Goal: Information Seeking & Learning: Learn about a topic

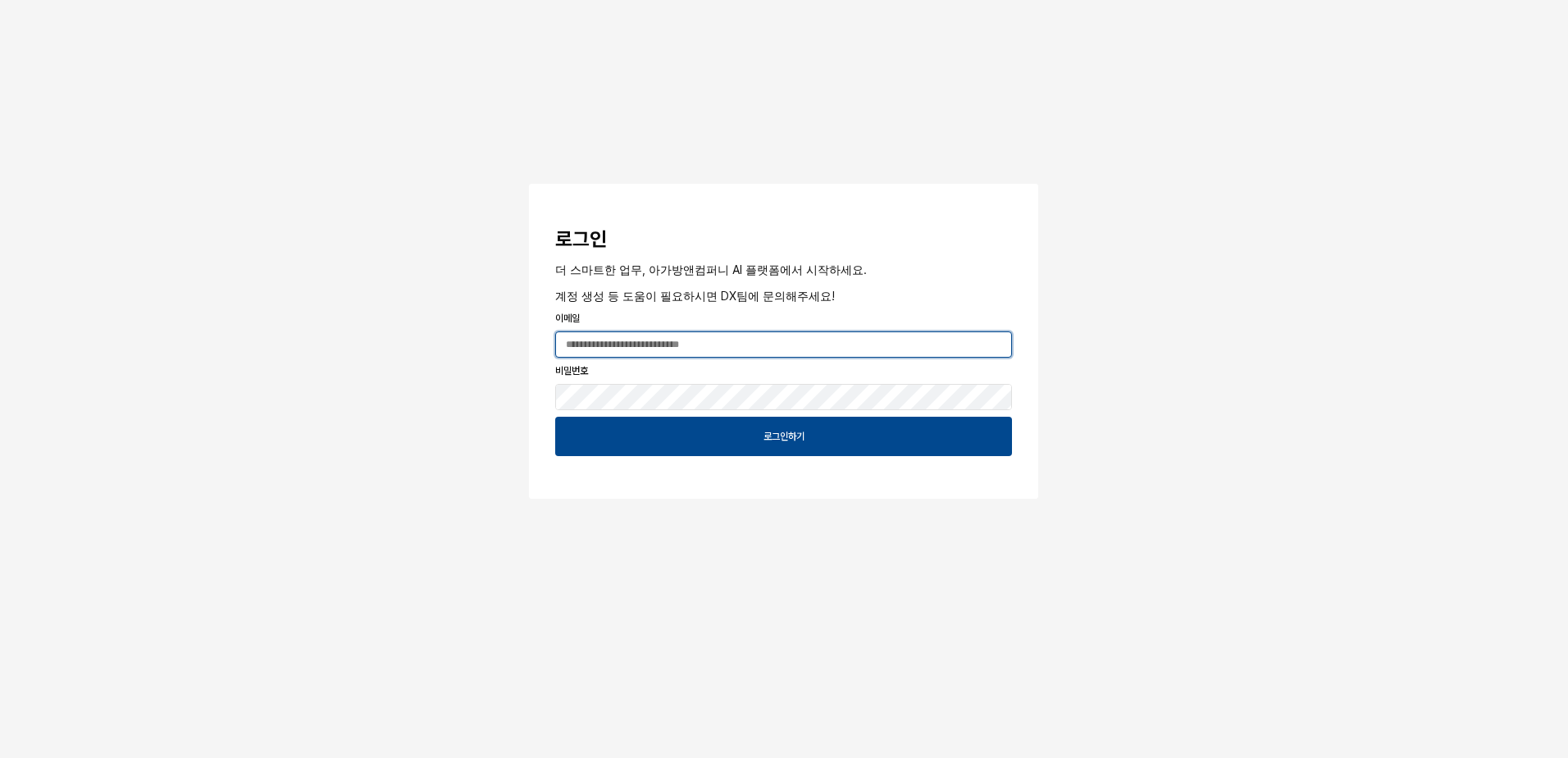
click at [625, 347] on input "App Frame" at bounding box center [783, 344] width 455 height 25
click at [771, 349] on input "App Frame" at bounding box center [783, 344] width 455 height 25
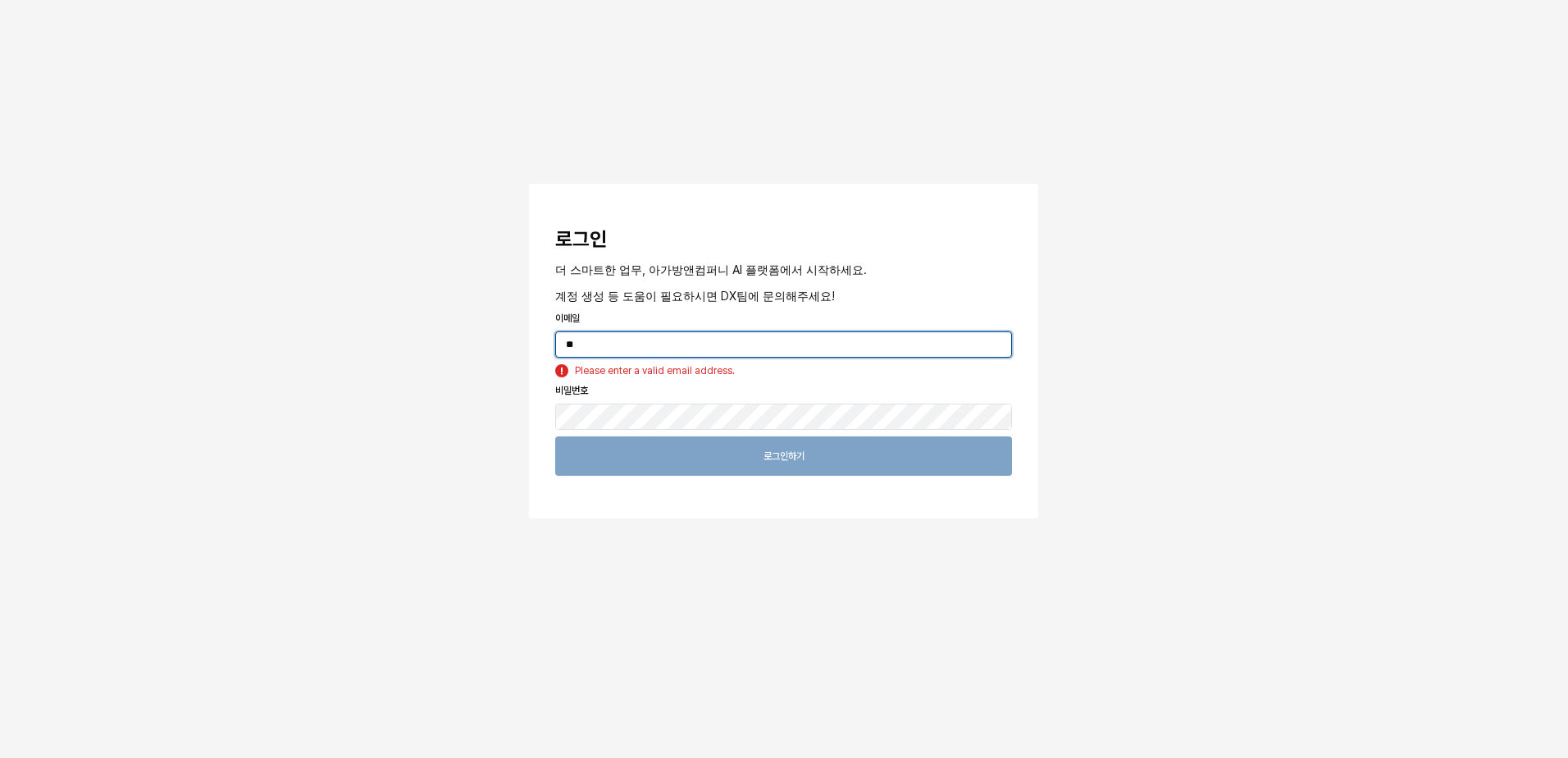
type input "*"
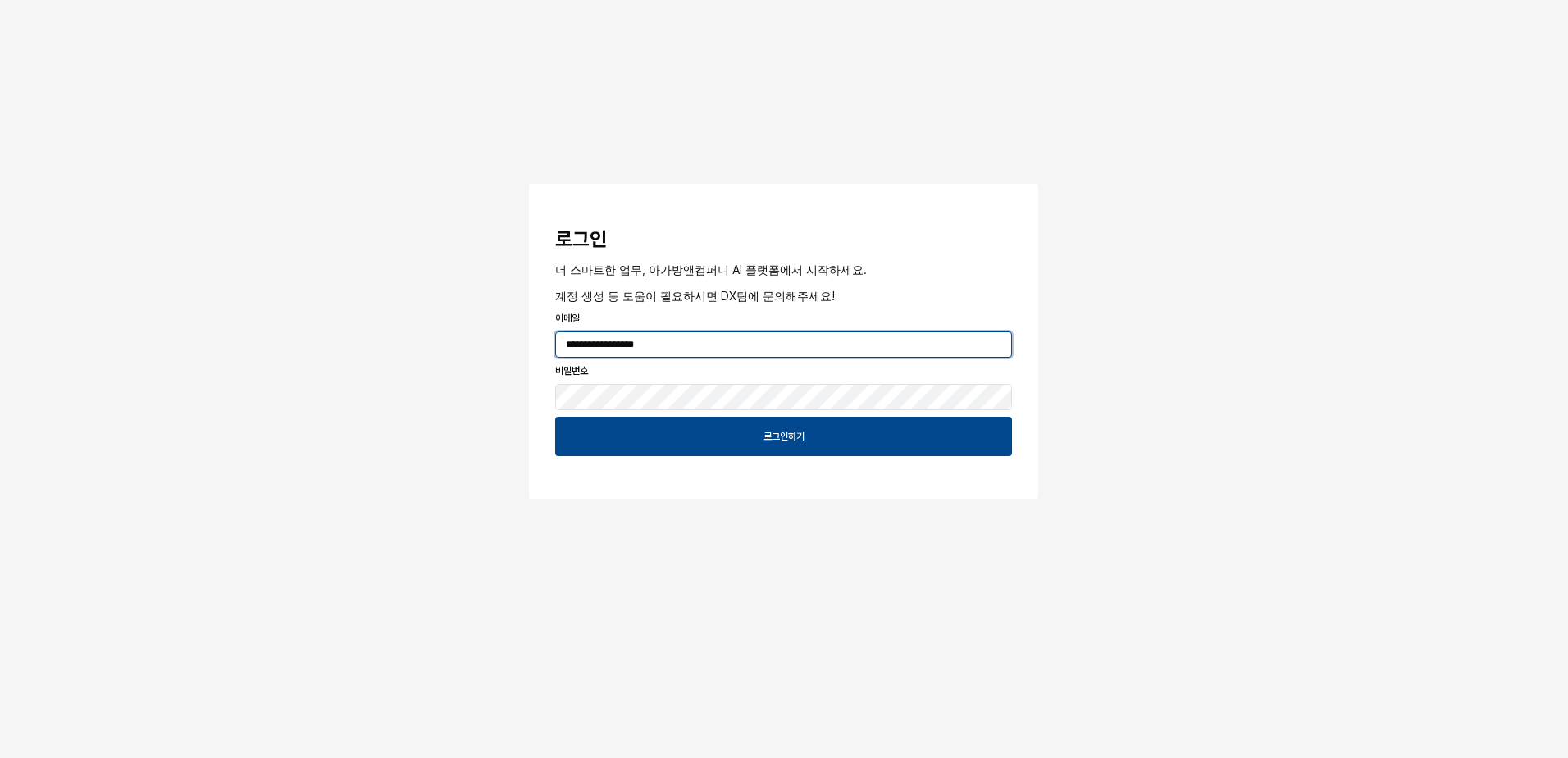
type input "**********"
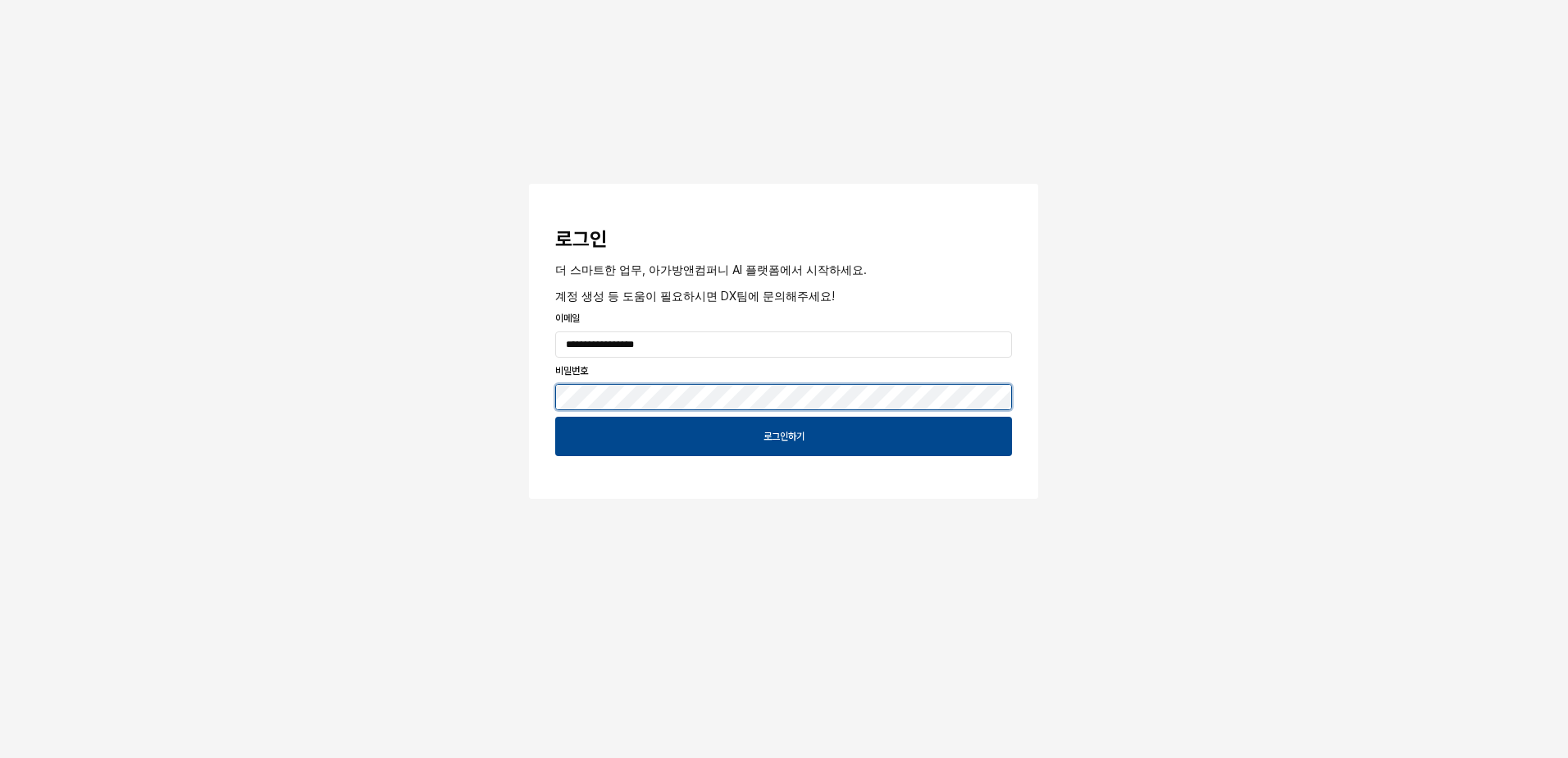
click at [529, 184] on button "App Frame" at bounding box center [536, 187] width 13 height 5
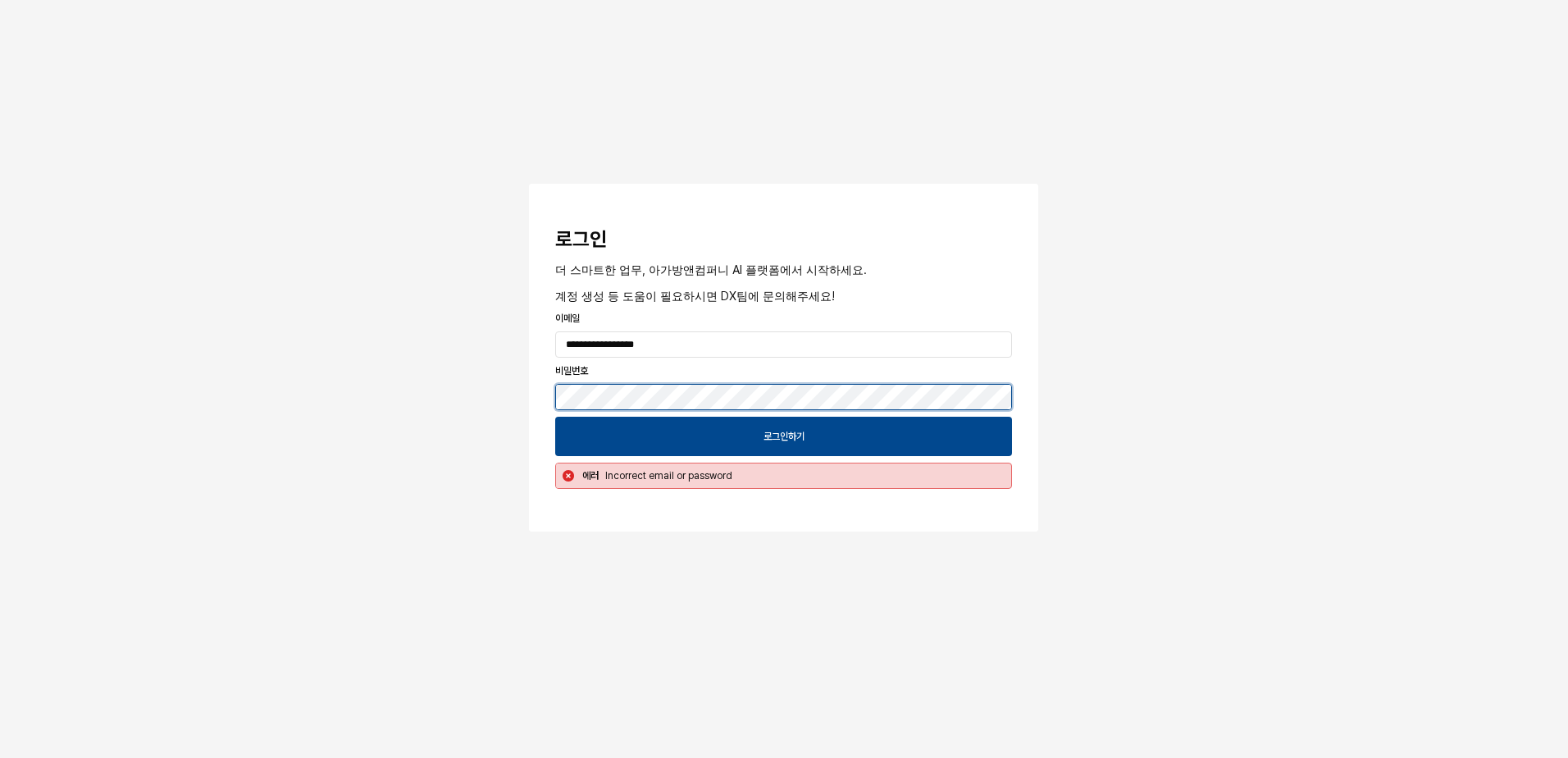
click at [292, 385] on div "**********" at bounding box center [784, 315] width 1568 height 630
click at [529, 184] on button "App Frame" at bounding box center [536, 187] width 13 height 5
click at [1074, 238] on div "**********" at bounding box center [784, 315] width 1568 height 630
click at [994, 261] on p "더 스마트한 업무, 아가방앤컴퍼니 AI 플랫폼에서 시작하세요." at bounding box center [783, 269] width 456 height 17
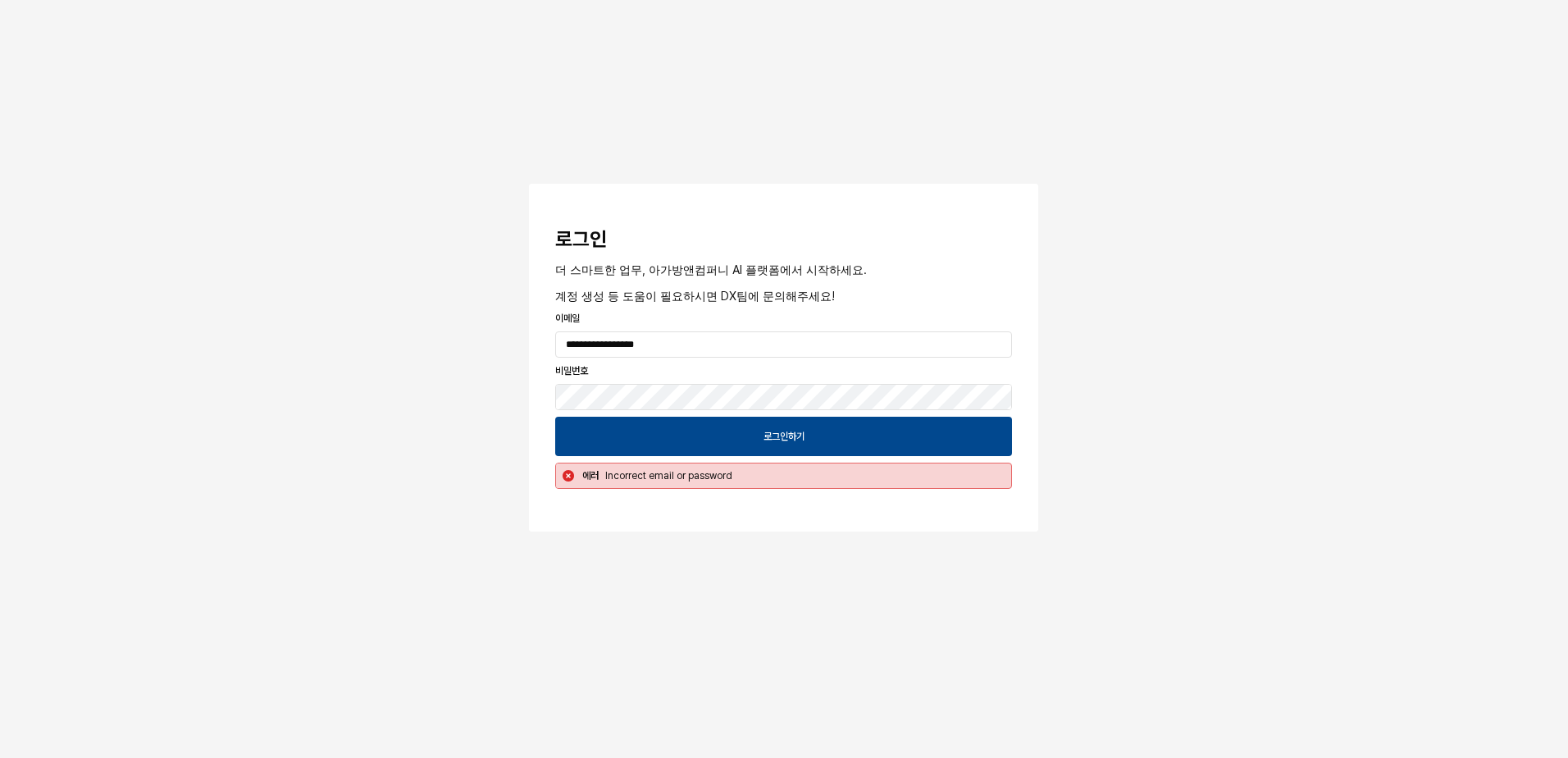
click at [640, 544] on div "App Frame" at bounding box center [784, 584] width 771 height 85
click at [390, 378] on div "**********" at bounding box center [784, 315] width 1568 height 630
click at [529, 184] on button "App Frame" at bounding box center [536, 187] width 13 height 5
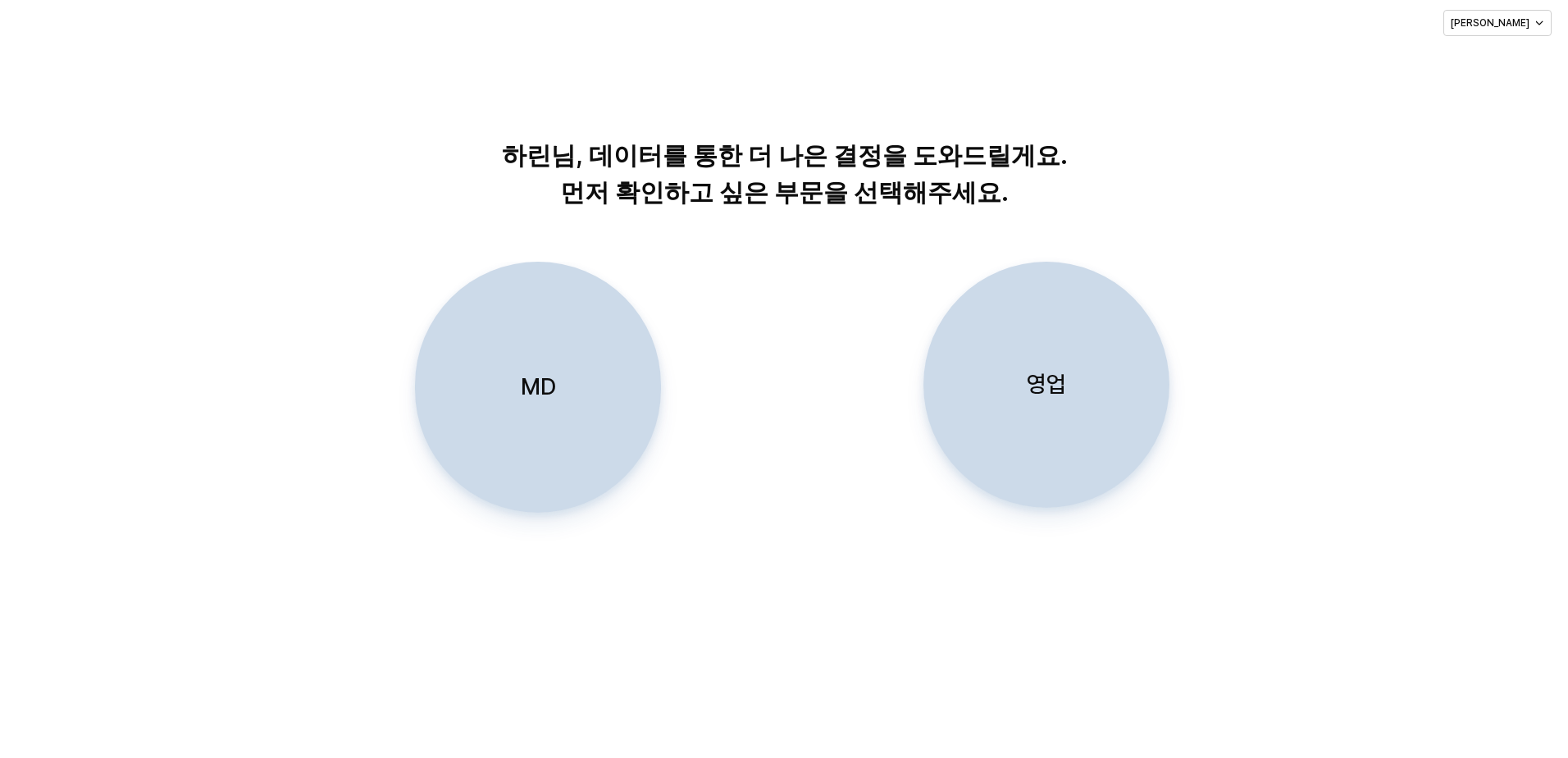
click at [543, 404] on div "MD" at bounding box center [538, 387] width 231 height 249
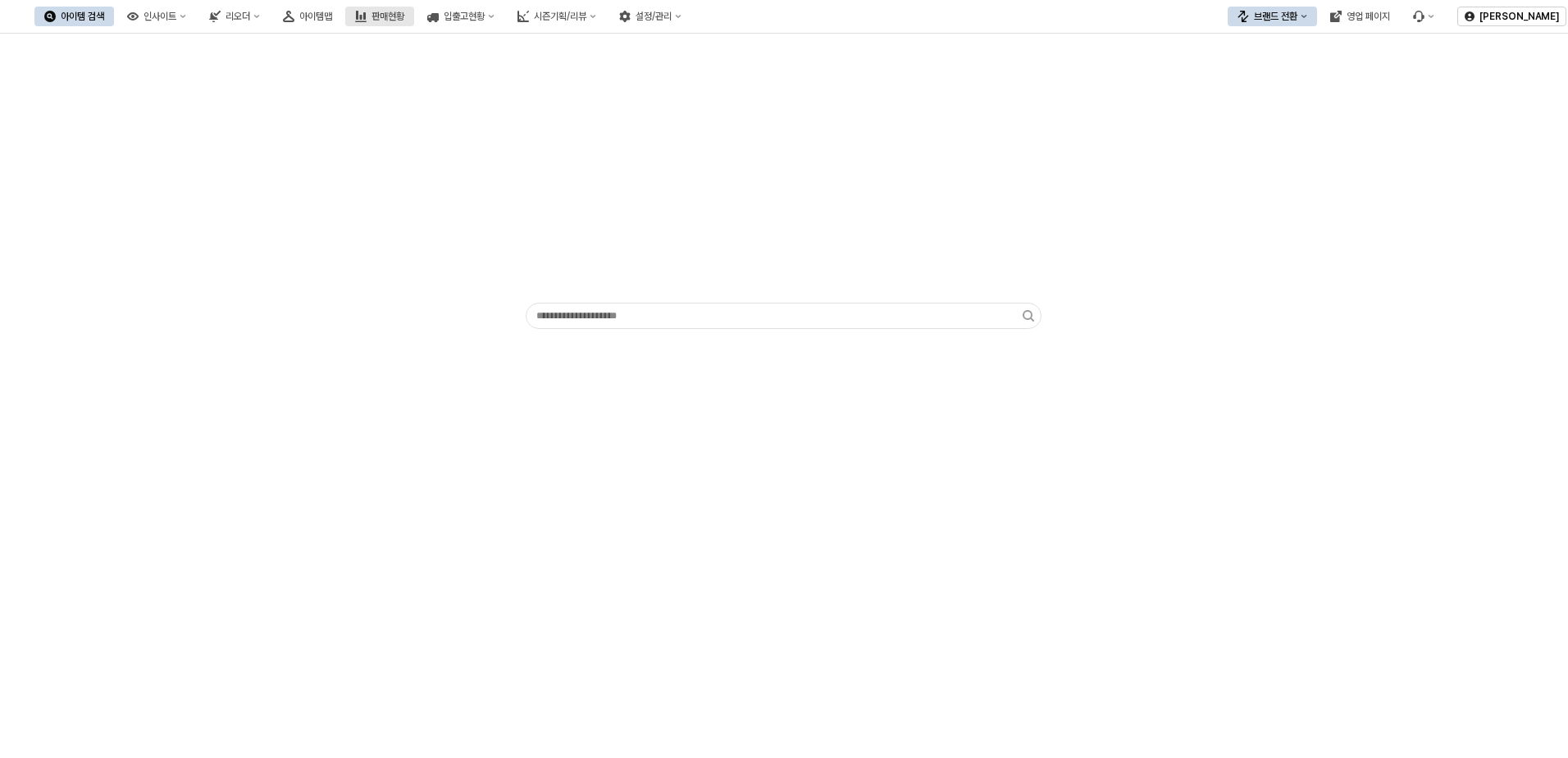
click at [404, 13] on div "판매현황" at bounding box center [388, 17] width 33 height 12
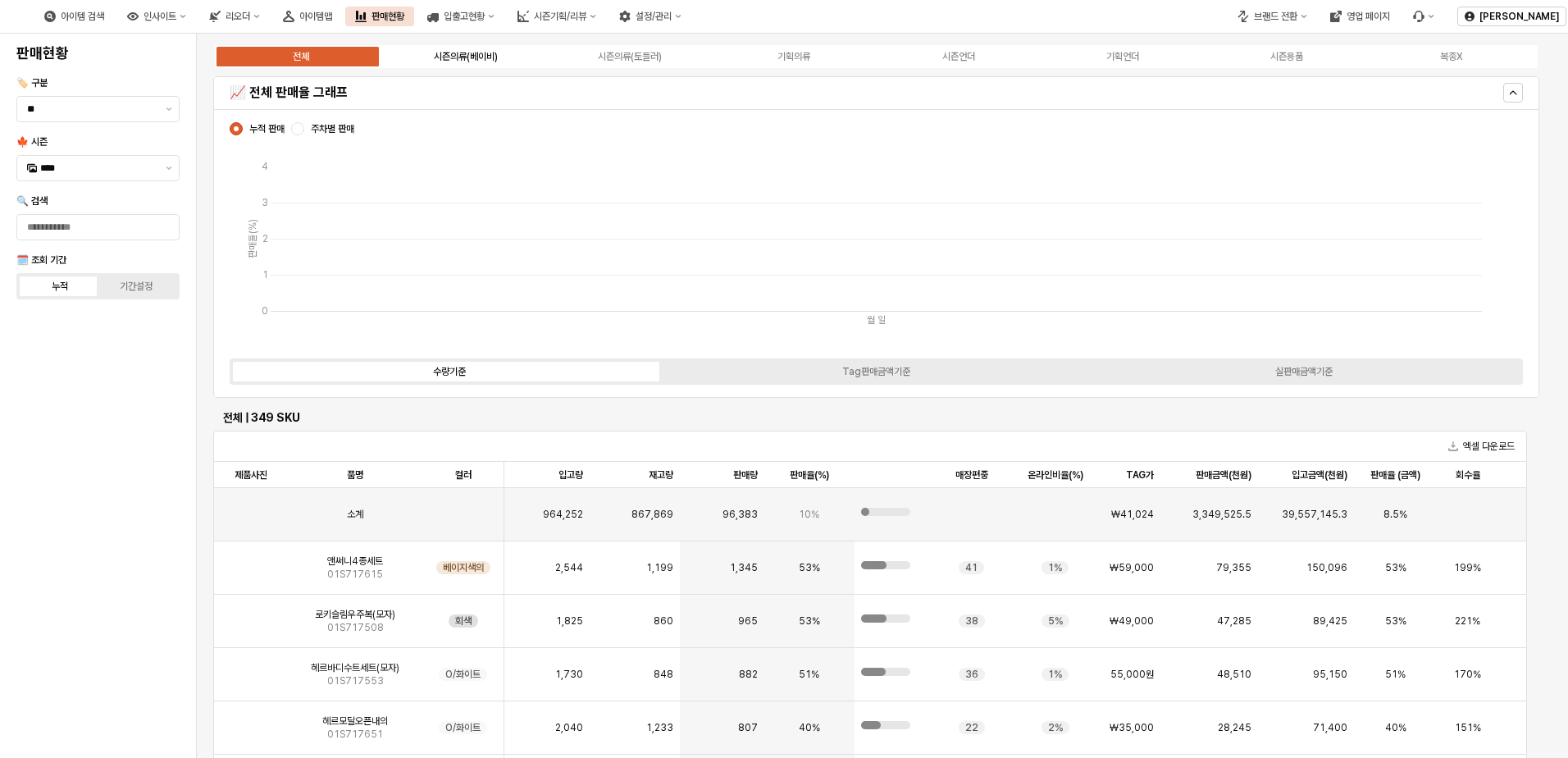
click at [481, 54] on div "시즌의류(베이비)" at bounding box center [465, 57] width 64 height 12
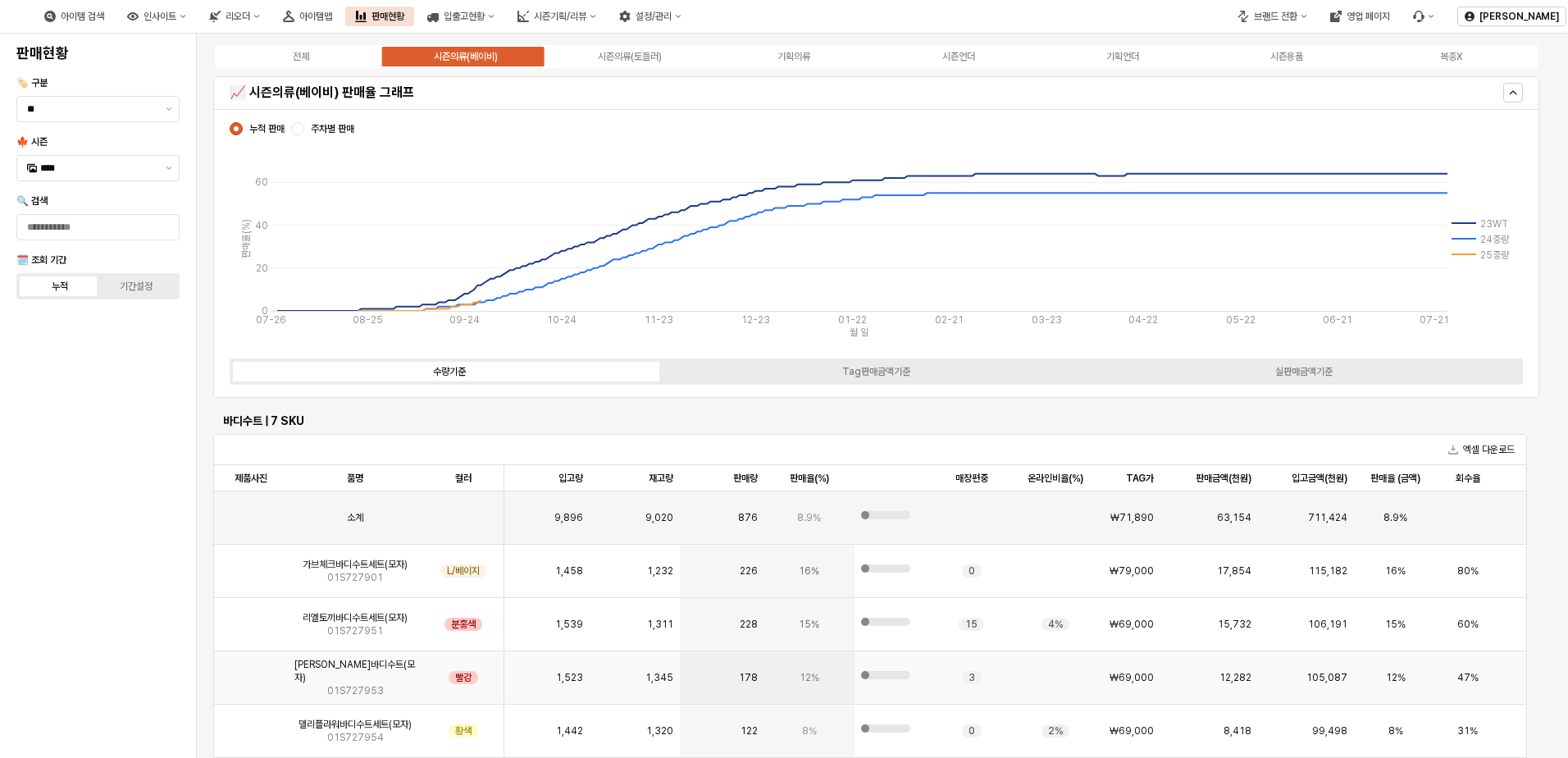
scroll to position [1313, 0]
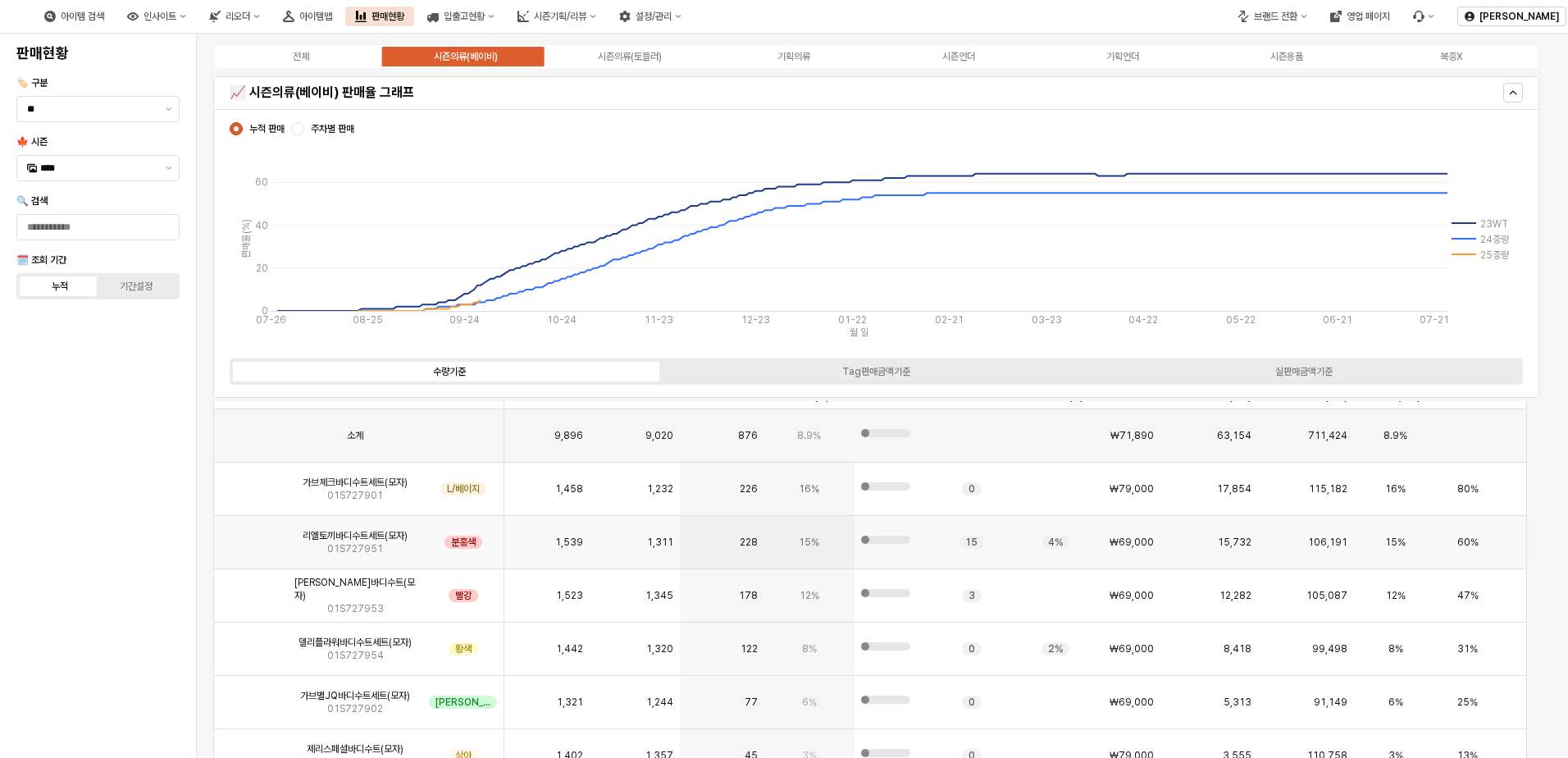
click at [251, 536] on img "앱 프레임" at bounding box center [251, 536] width 0 height 0
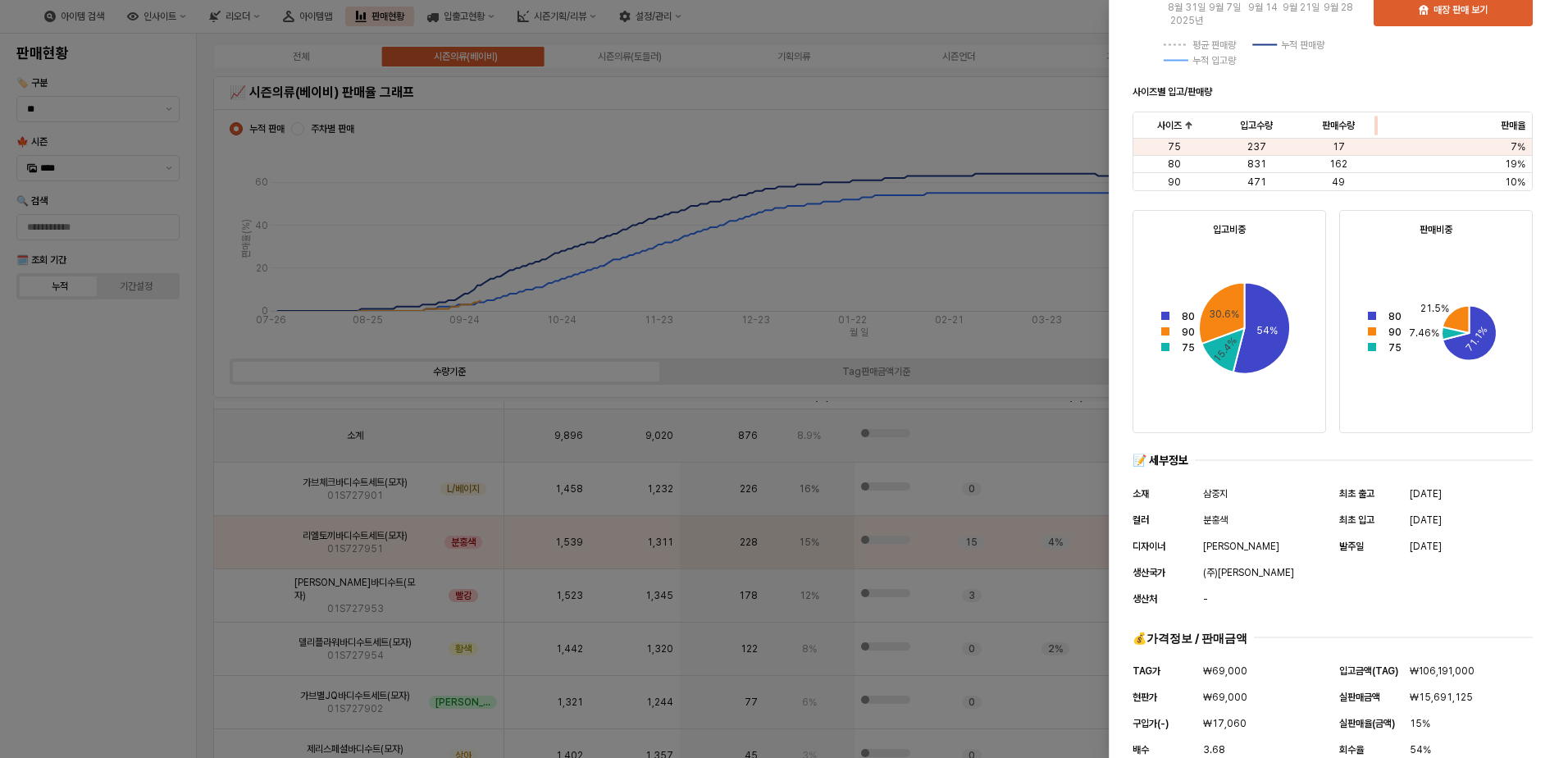
scroll to position [552, 0]
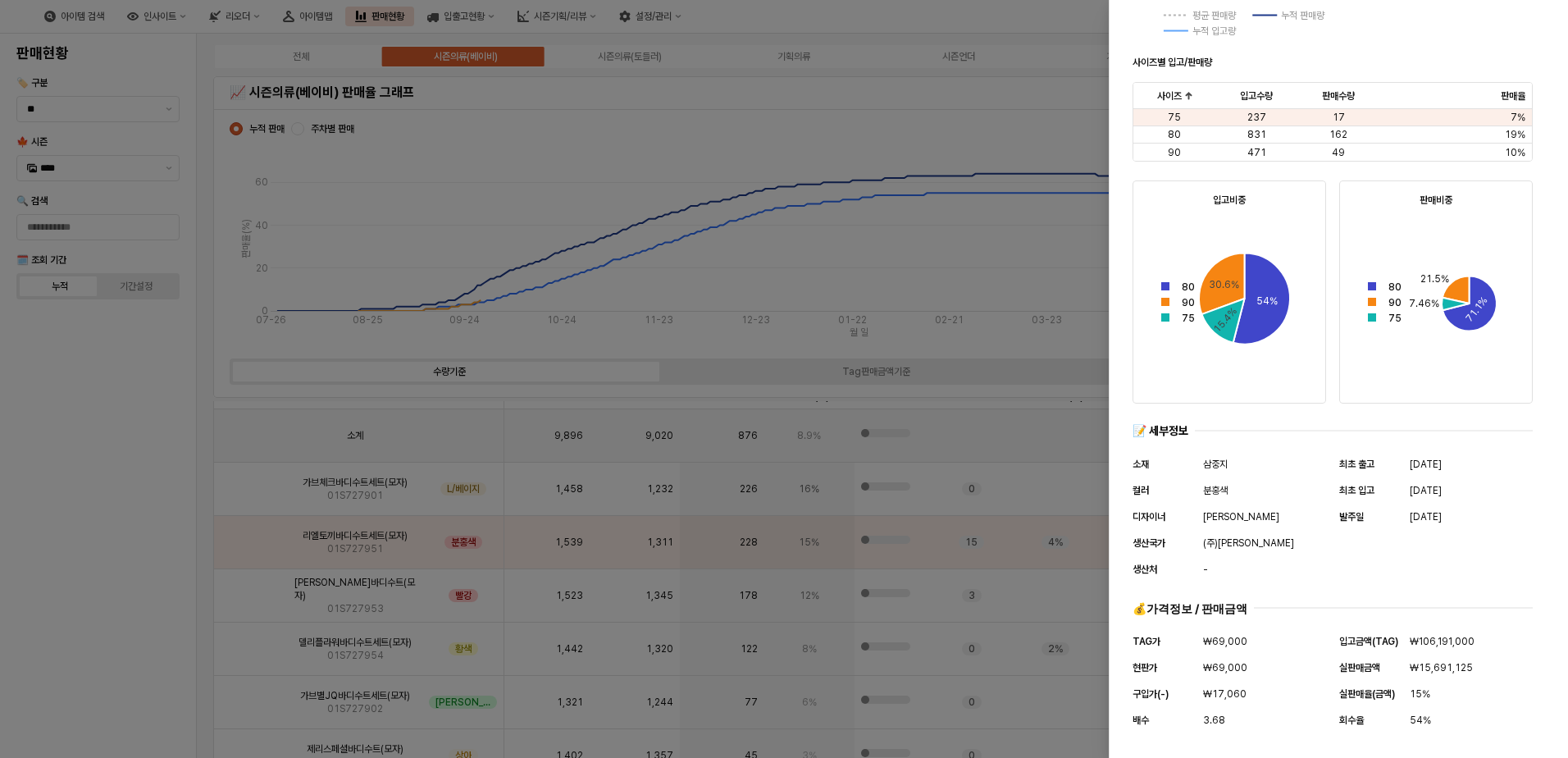
click at [732, 154] on div at bounding box center [784, 379] width 1568 height 758
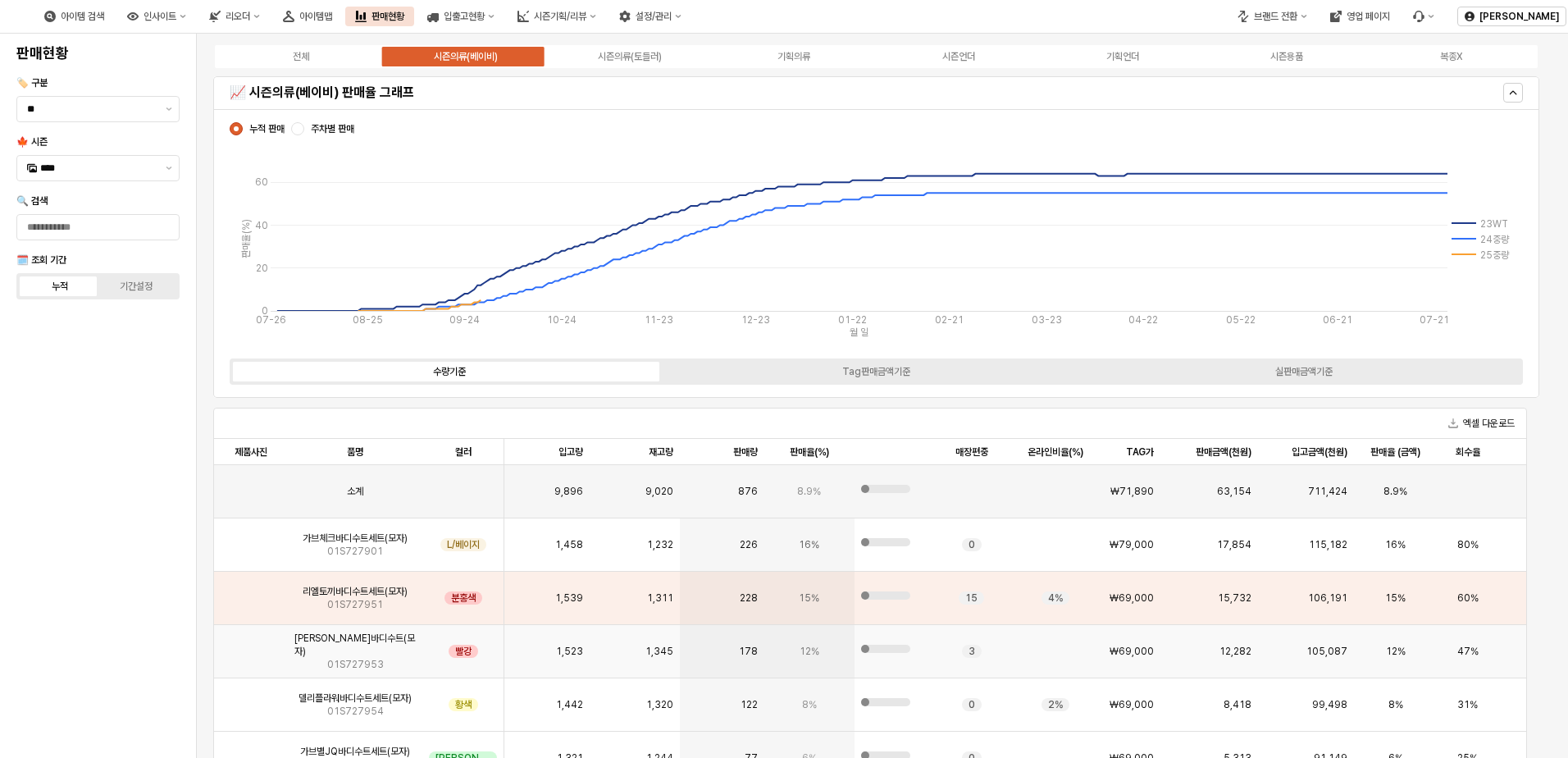
scroll to position [1230, 0]
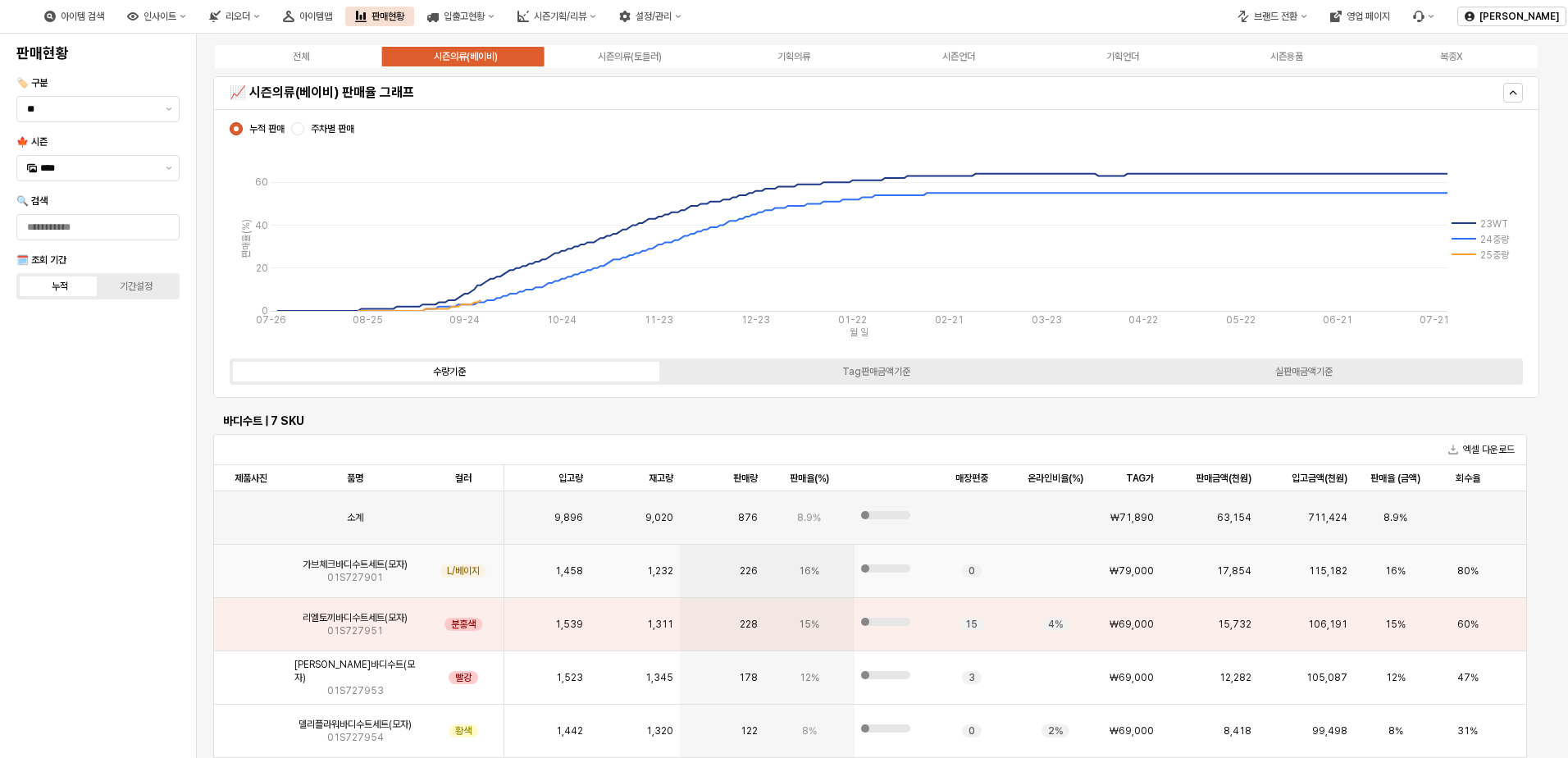
click at [251, 565] on img "앱 프레임" at bounding box center [251, 565] width 0 height 0
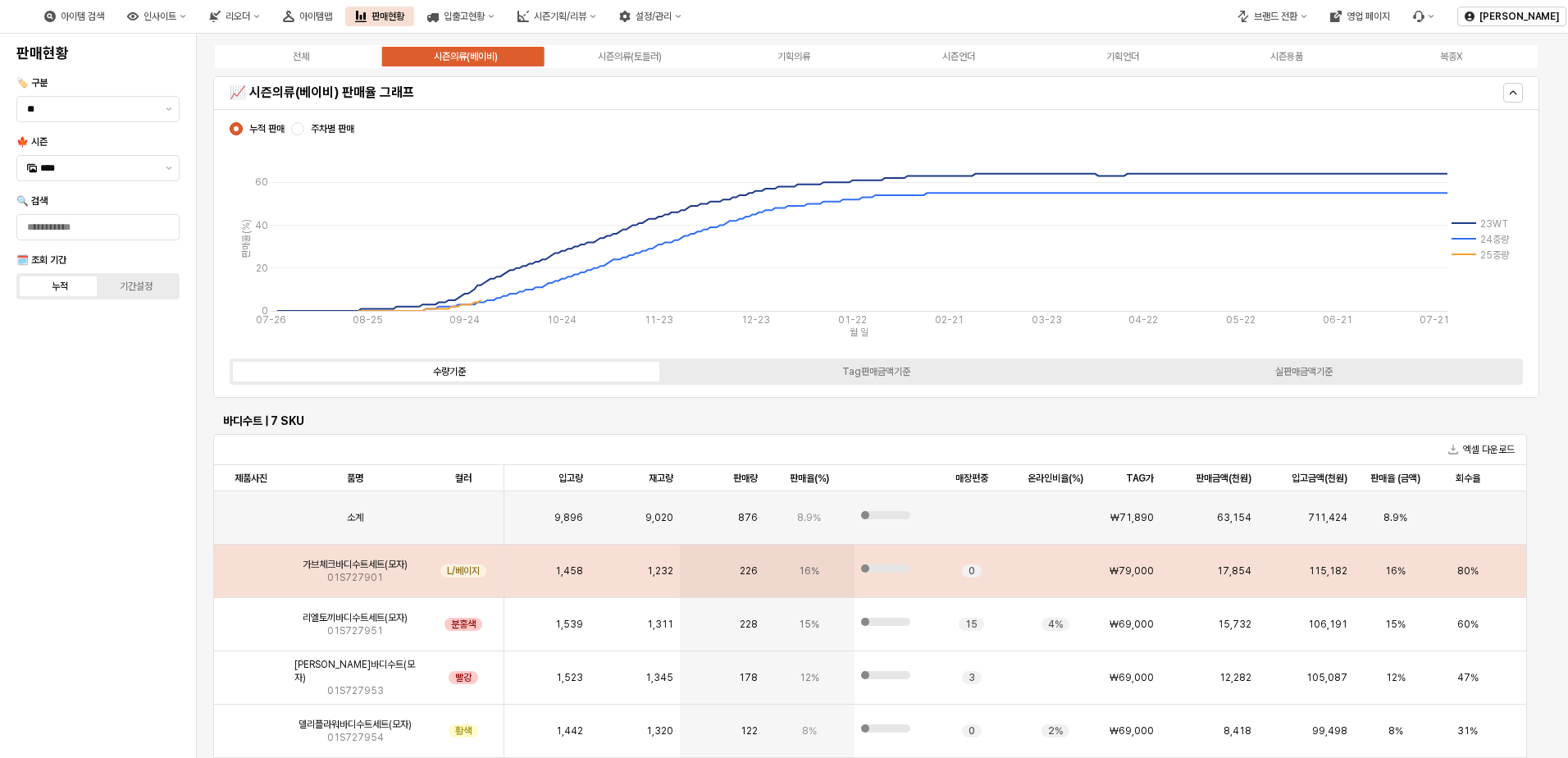
click at [251, 565] on img "앱 프레임" at bounding box center [251, 565] width 0 height 0
click at [272, 567] on div "앱 프레임" at bounding box center [250, 571] width 73 height 54
click at [251, 565] on img "앱 프레임" at bounding box center [251, 565] width 0 height 0
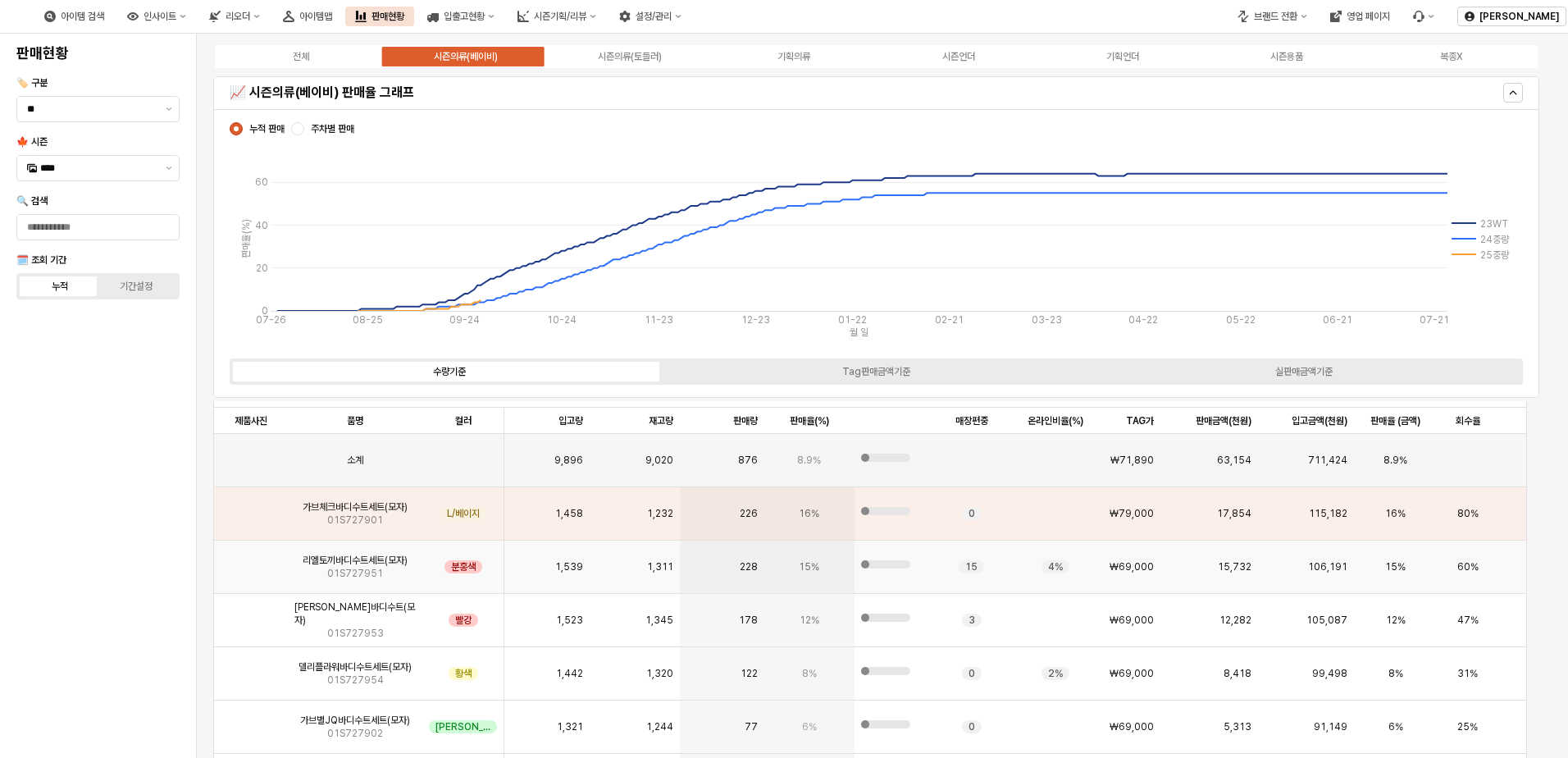
scroll to position [1313, 0]
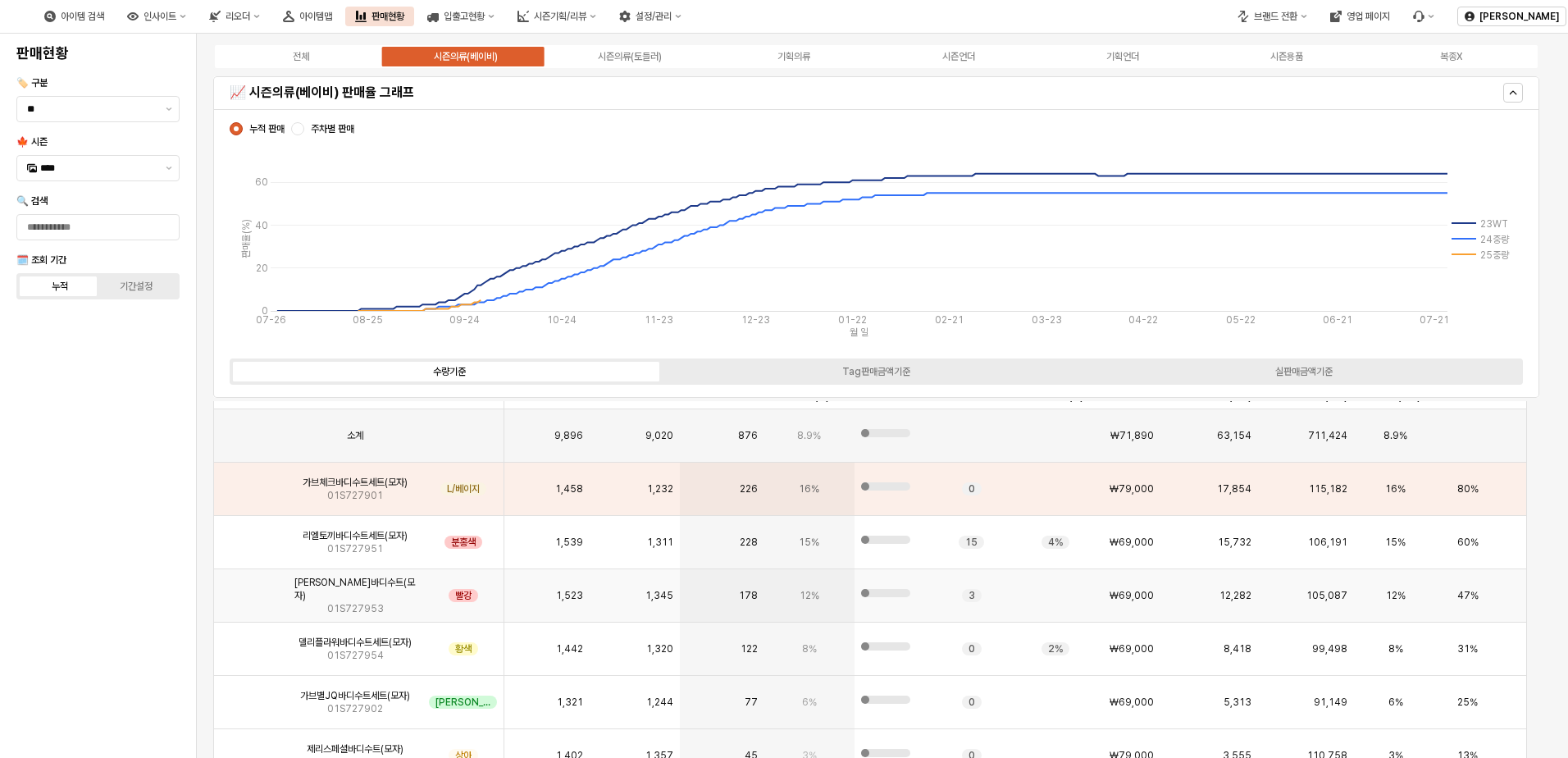
click at [251, 589] on img "앱 프레임" at bounding box center [251, 589] width 0 height 0
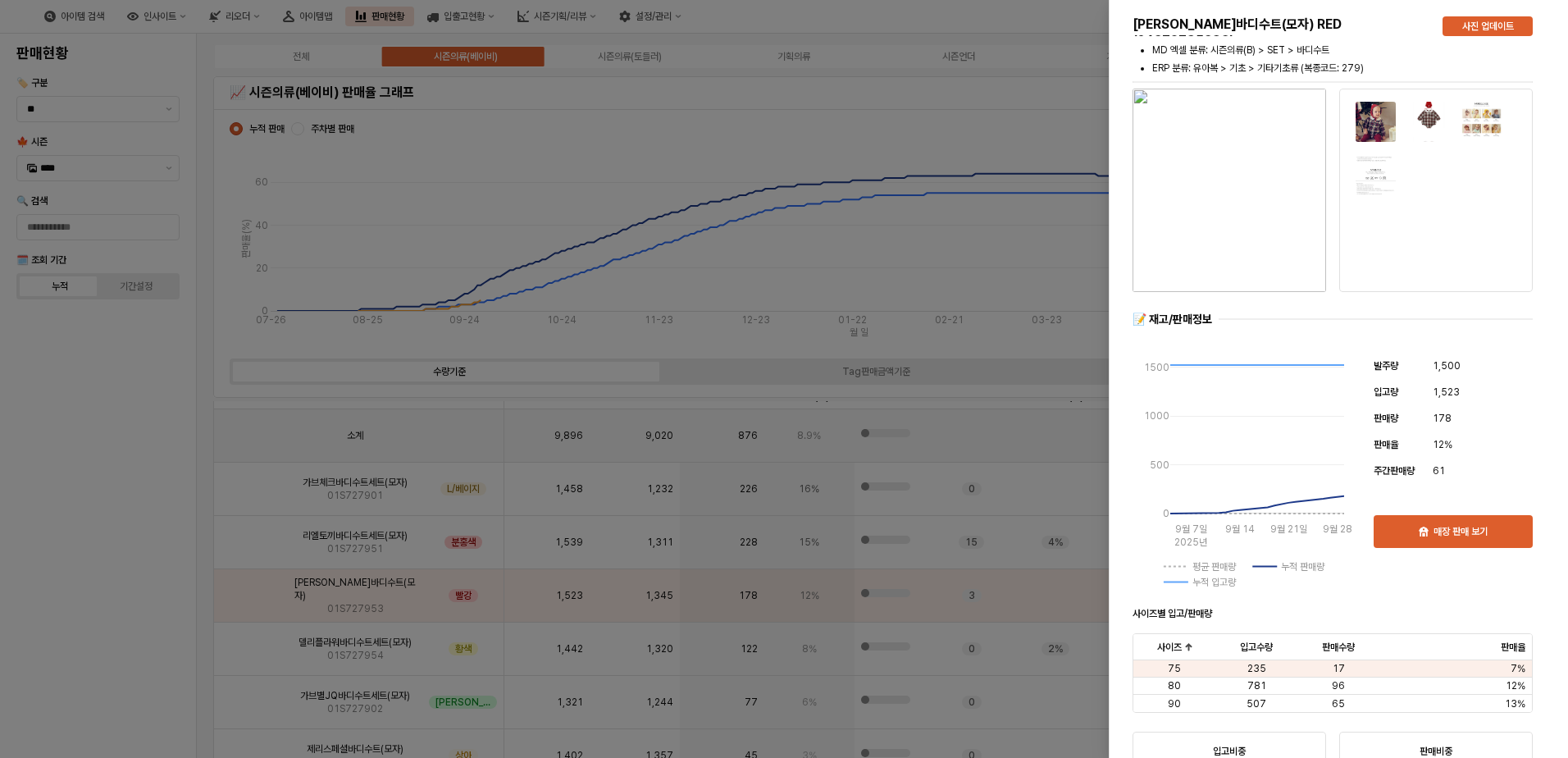
click at [173, 607] on div at bounding box center [784, 379] width 1568 height 758
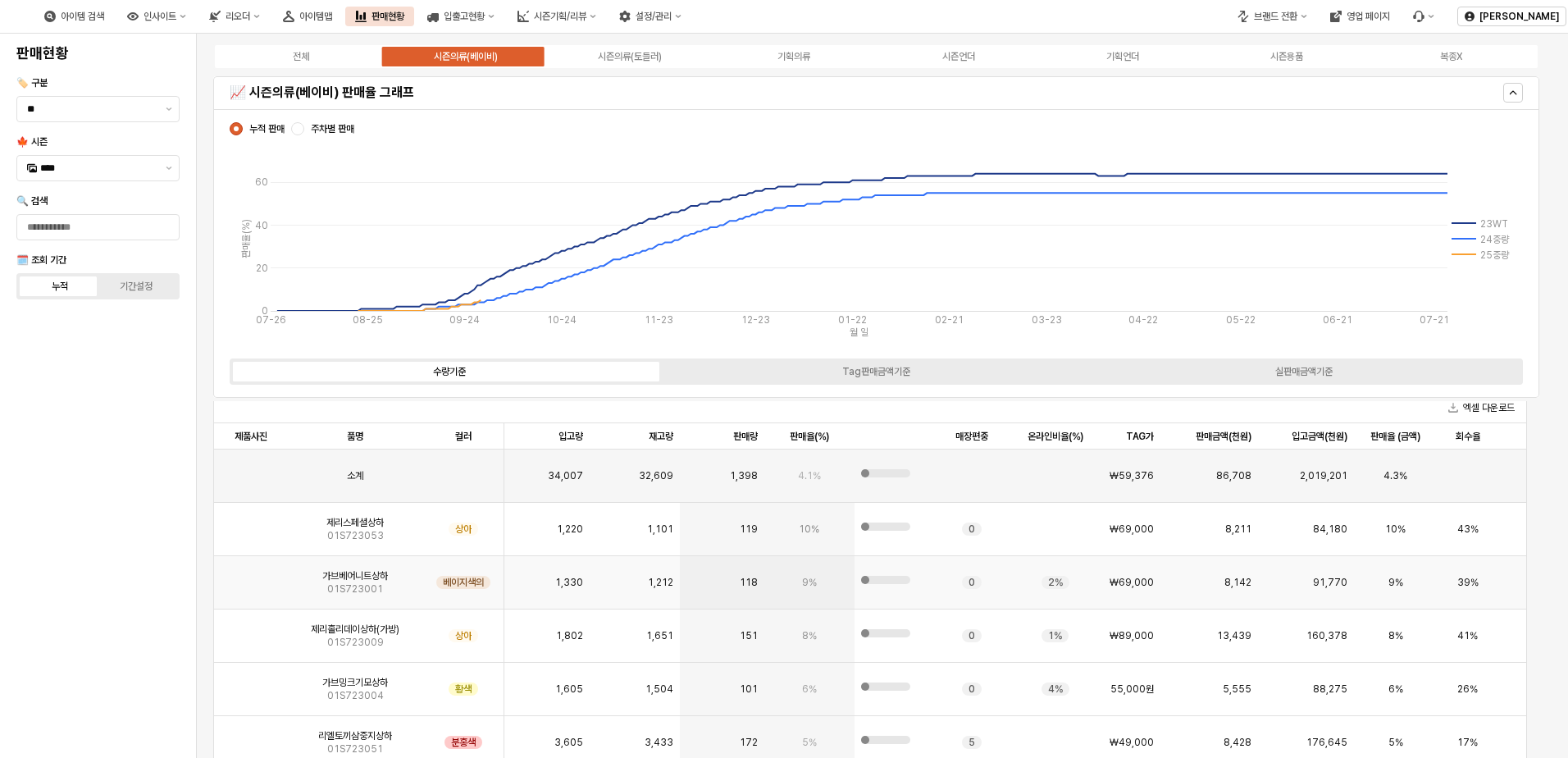
scroll to position [1805, 0]
click at [251, 522] on img "앱 프레임" at bounding box center [251, 522] width 0 height 0
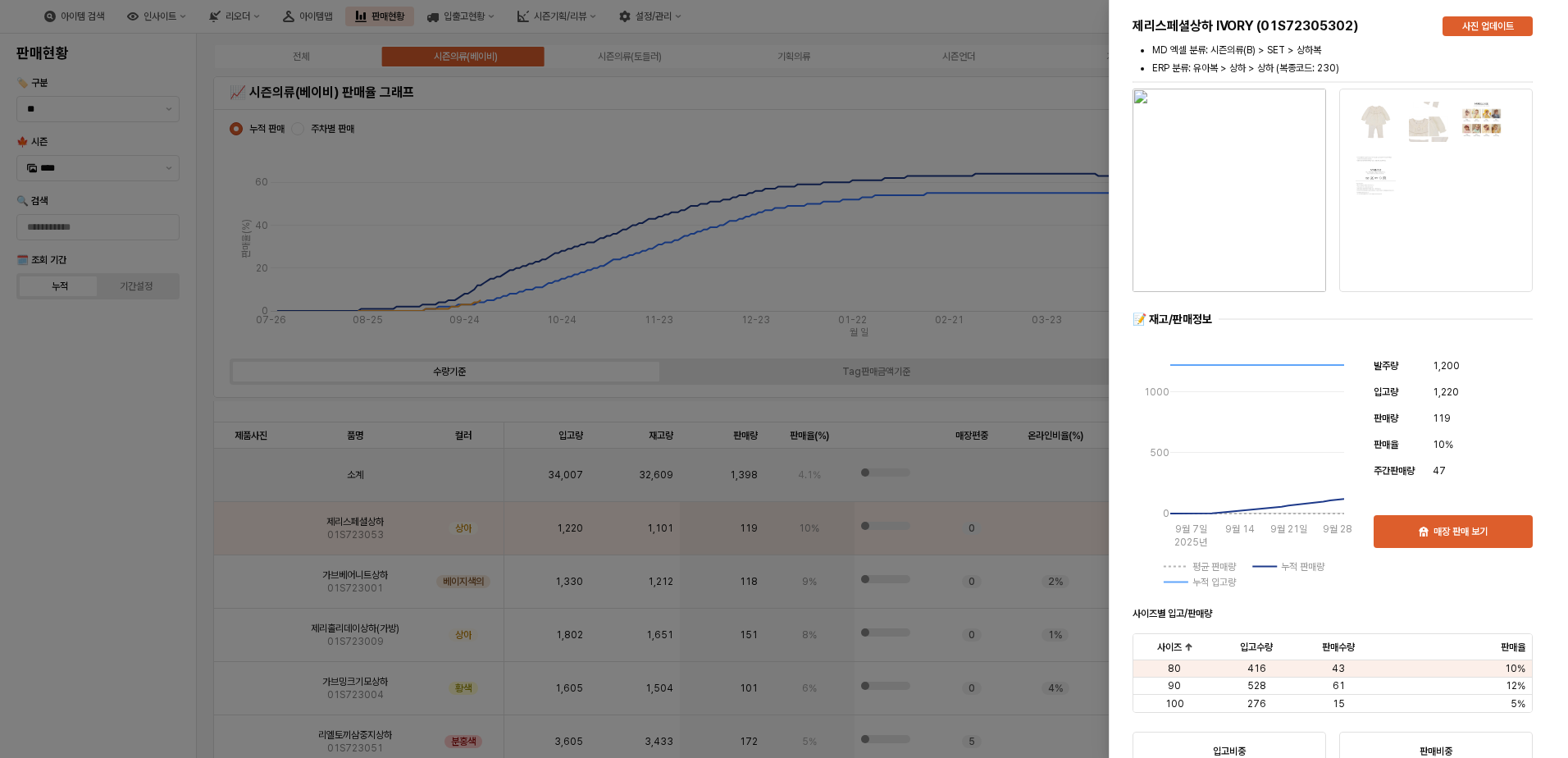
click at [1224, 192] on img "button" at bounding box center [1229, 190] width 193 height 203
click at [994, 142] on div at bounding box center [784, 379] width 1568 height 758
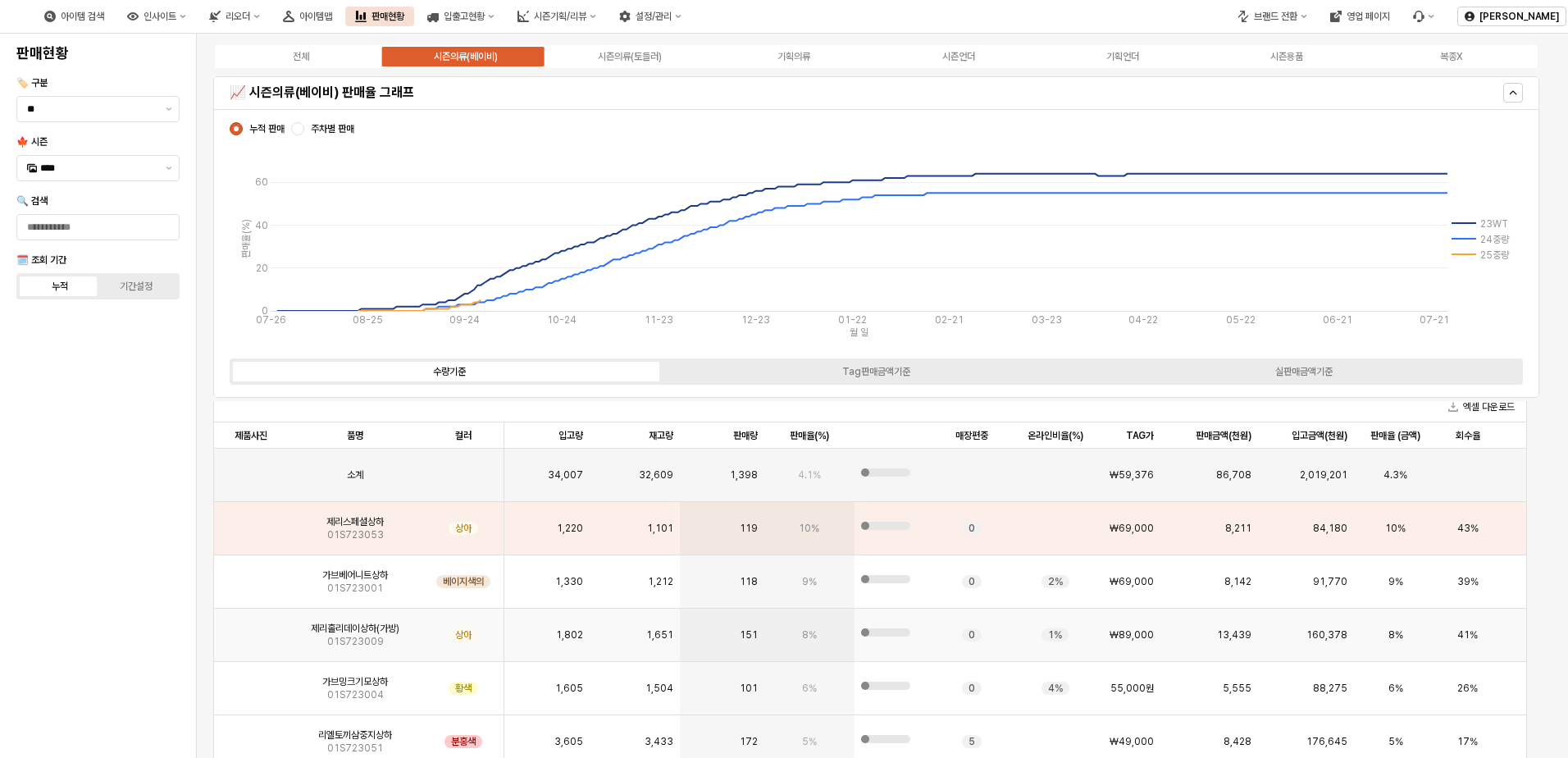
click at [251, 628] on img "앱 프레임" at bounding box center [251, 628] width 0 height 0
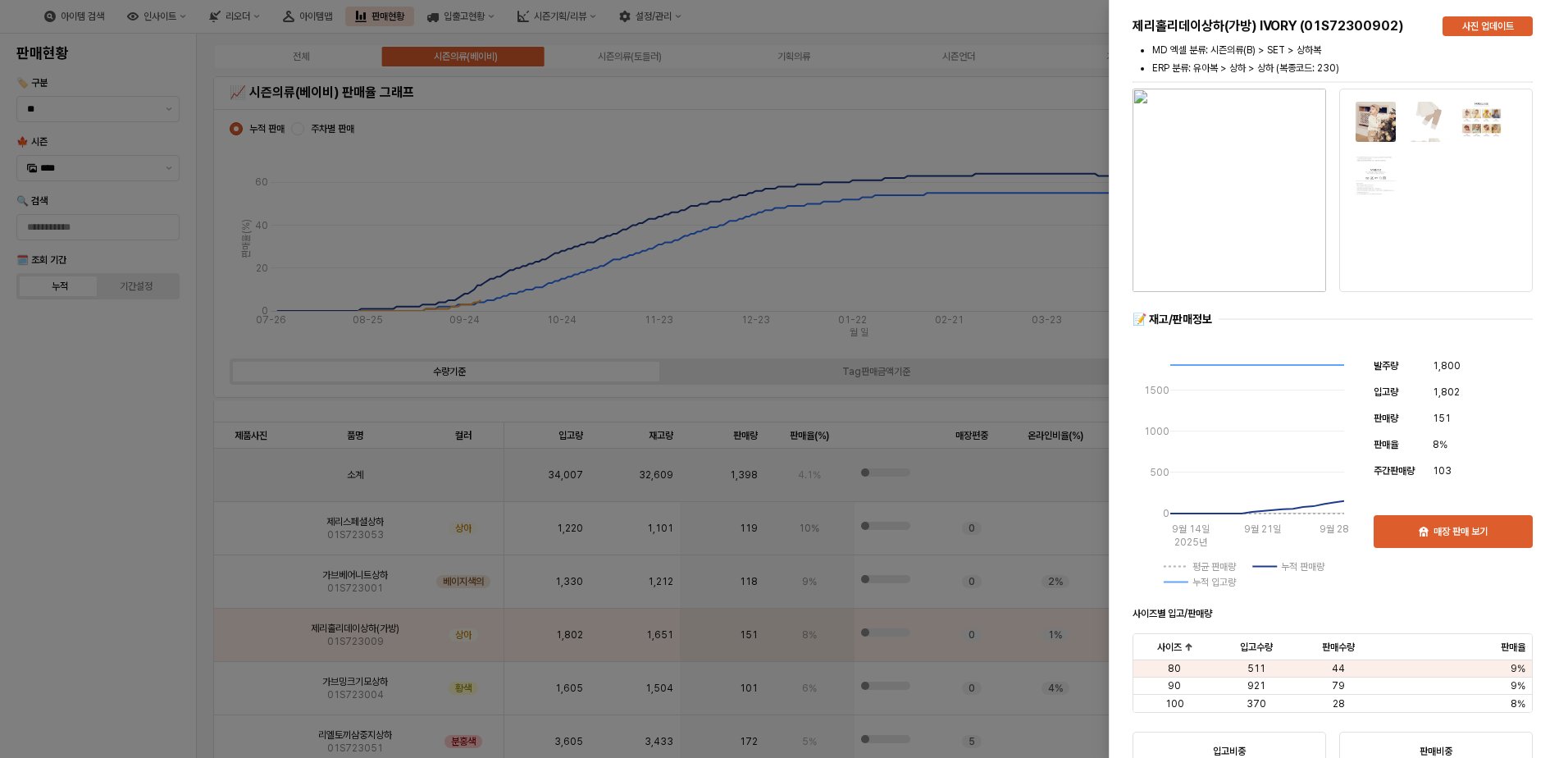
click at [56, 576] on div at bounding box center [784, 379] width 1568 height 758
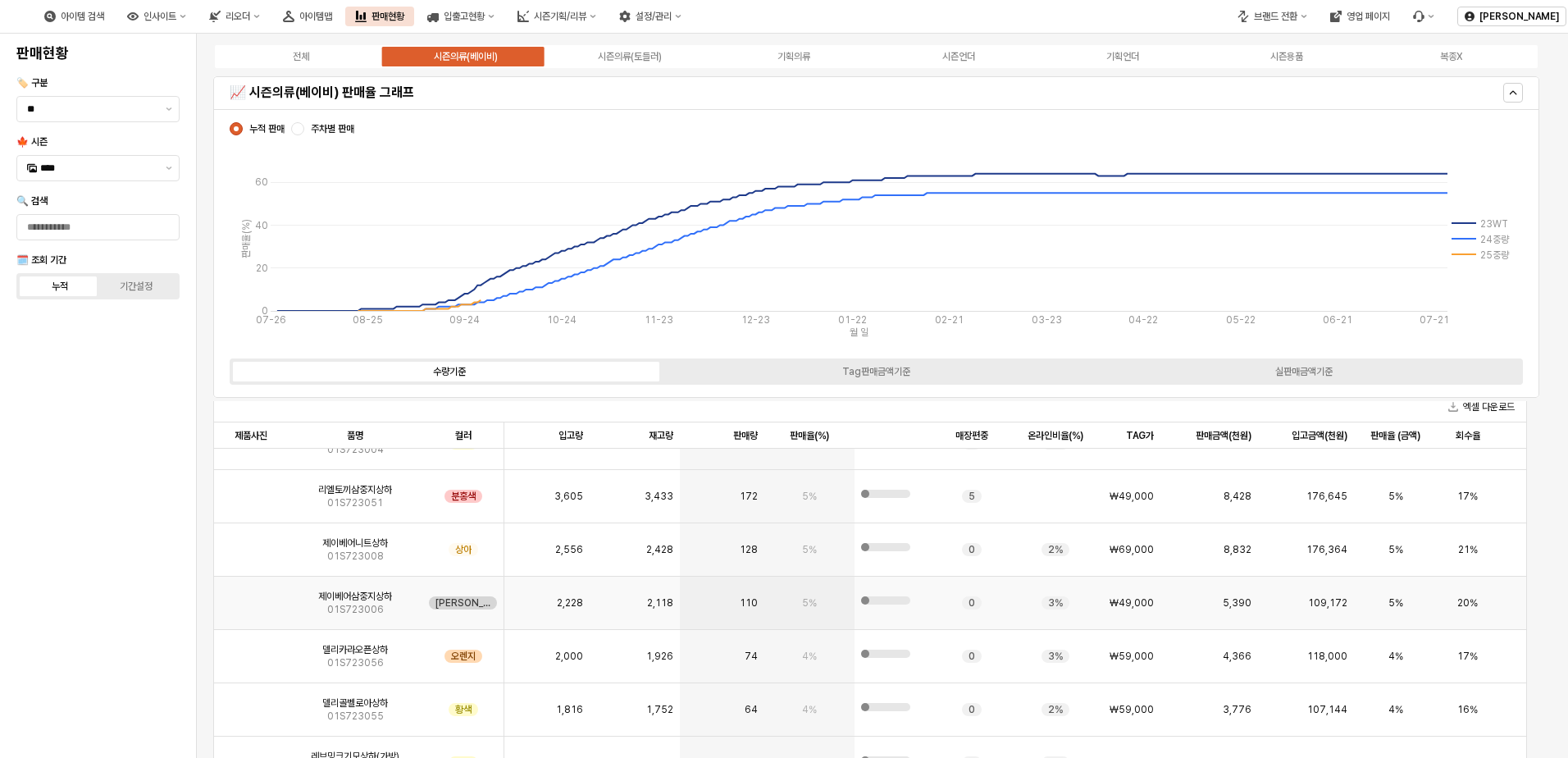
scroll to position [246, 0]
click at [251, 595] on img "앱 프레임" at bounding box center [251, 595] width 0 height 0
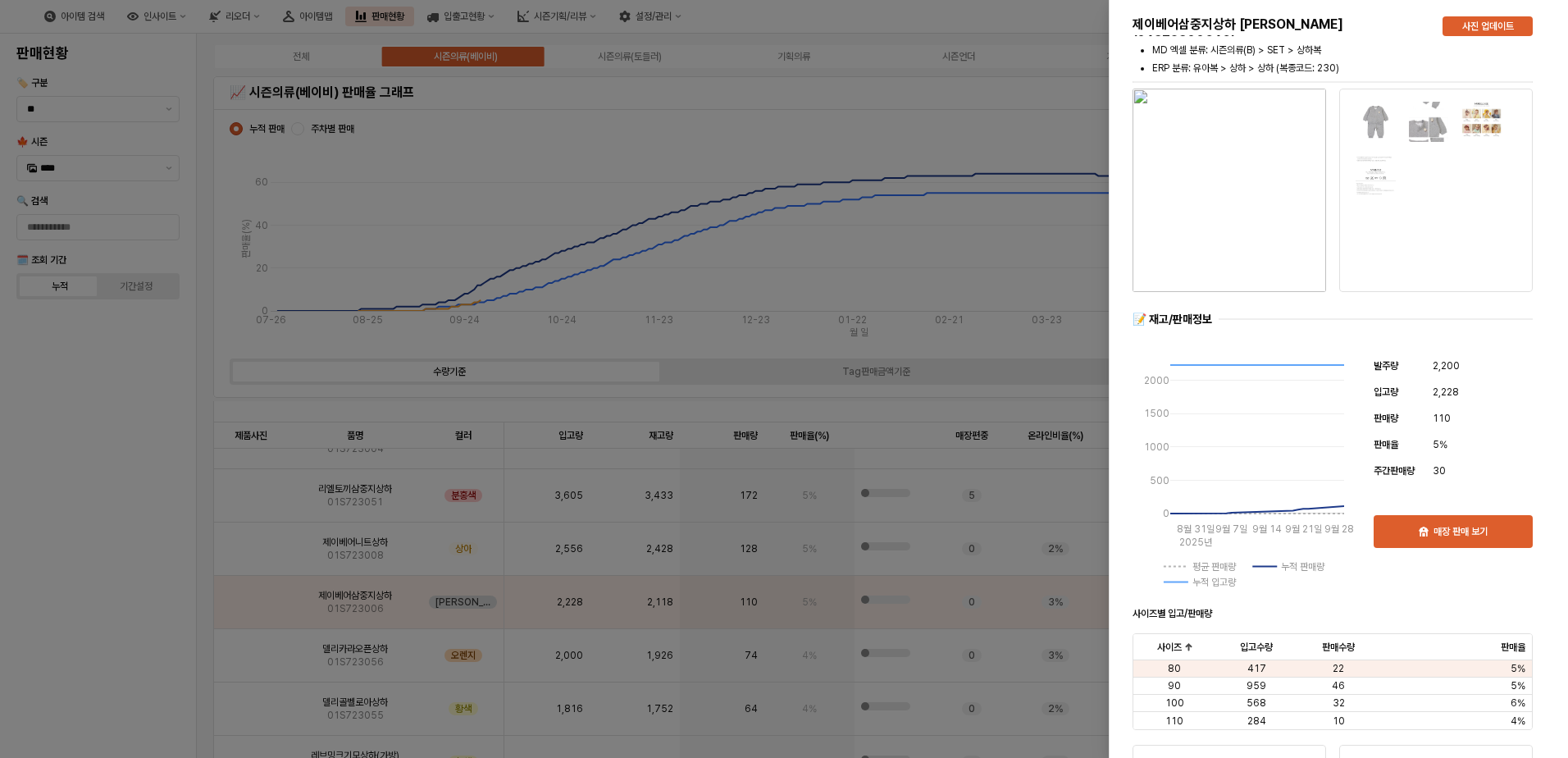
click at [171, 592] on div at bounding box center [784, 379] width 1568 height 758
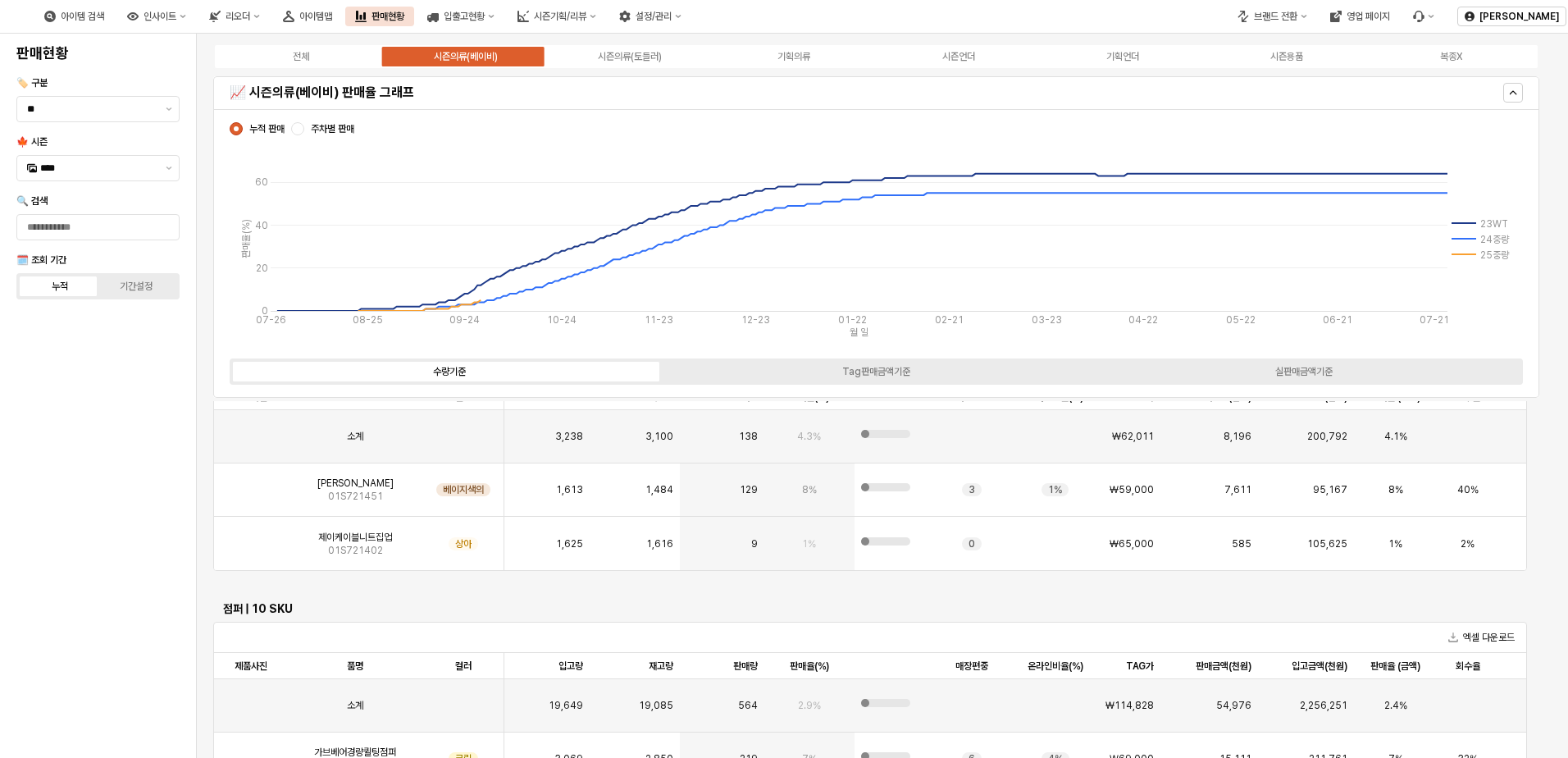
scroll to position [0, 0]
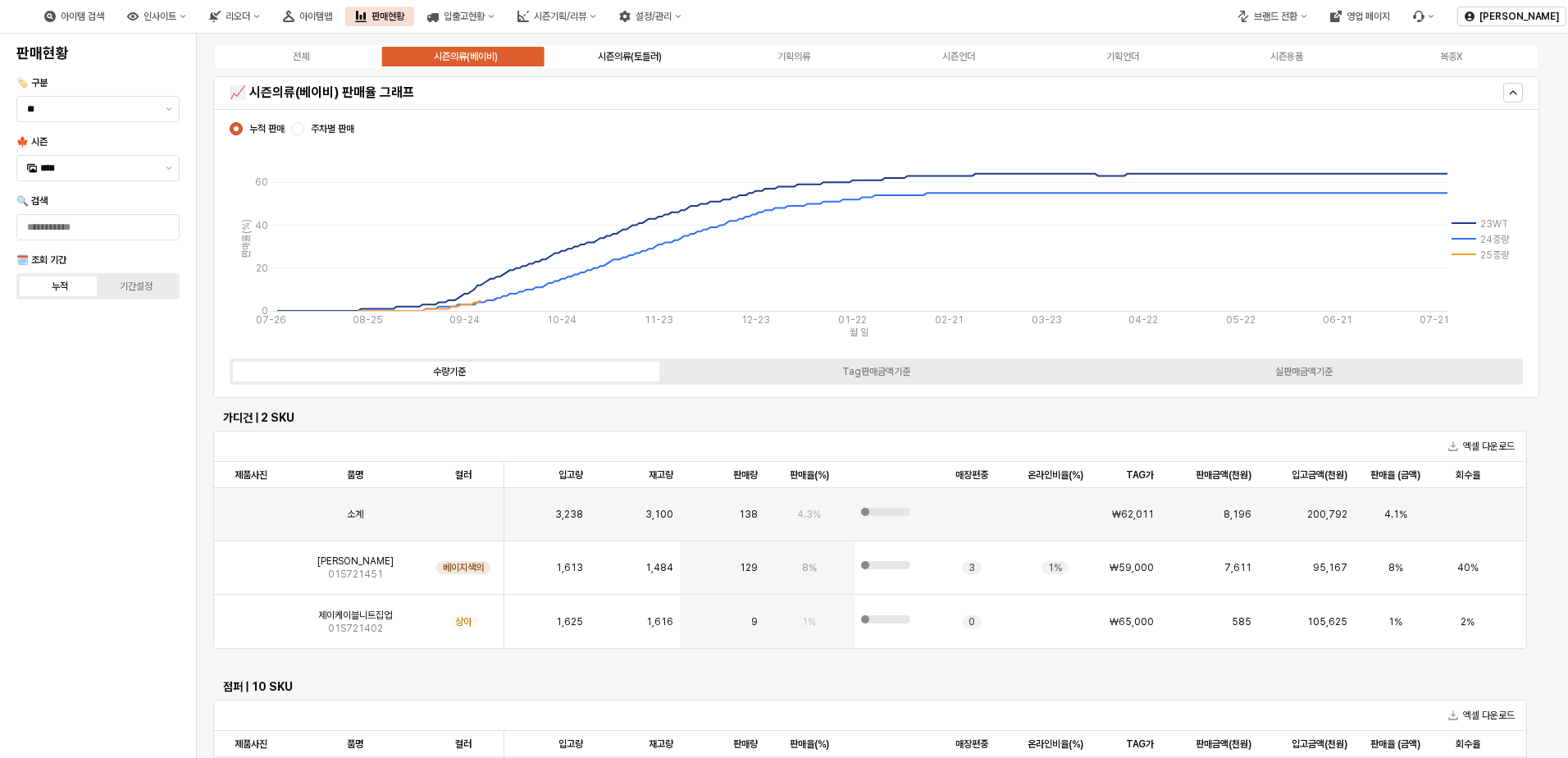
click at [615, 54] on div "시즌의류(토들러)" at bounding box center [629, 57] width 64 height 12
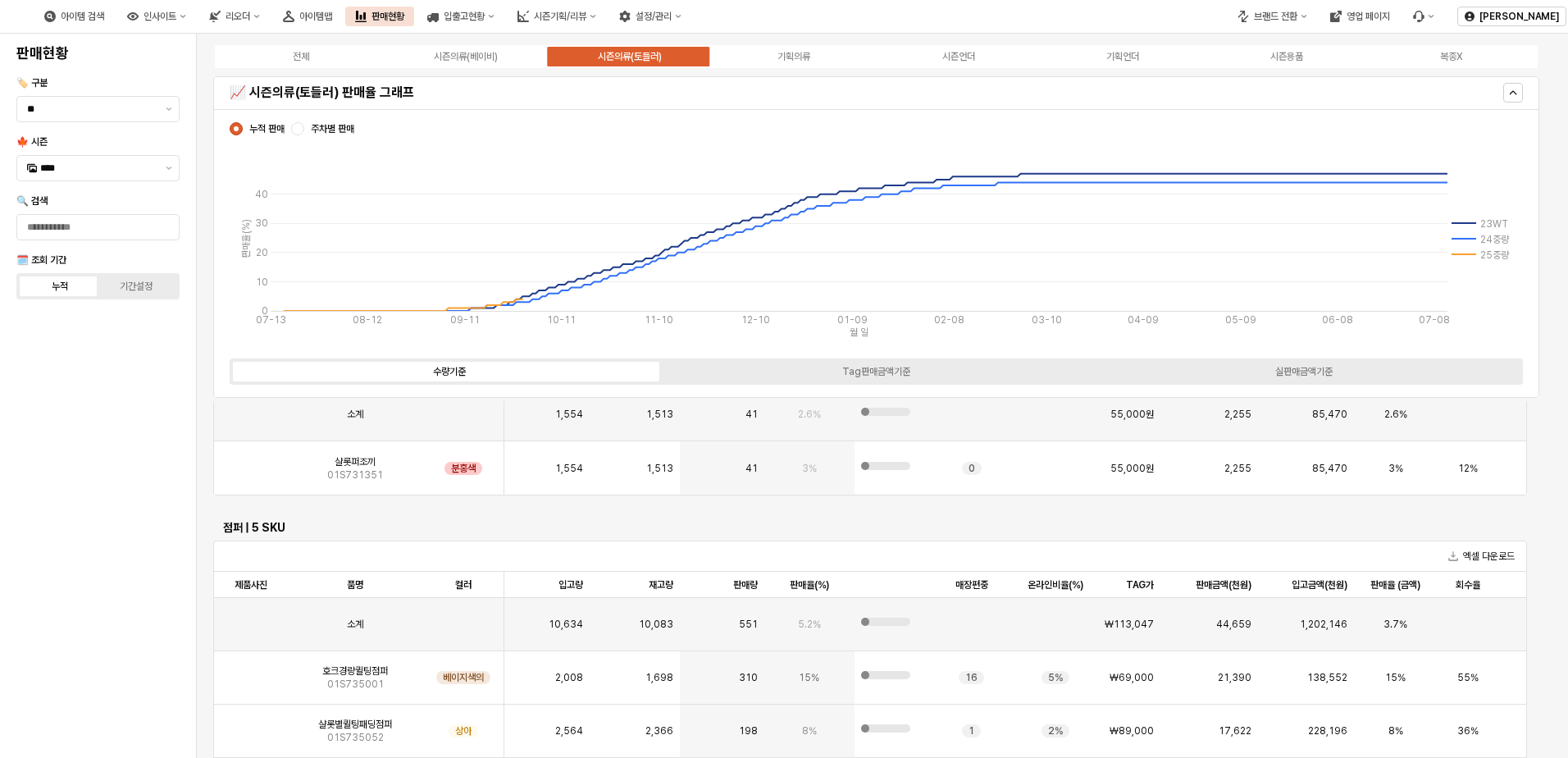
scroll to position [3537, 0]
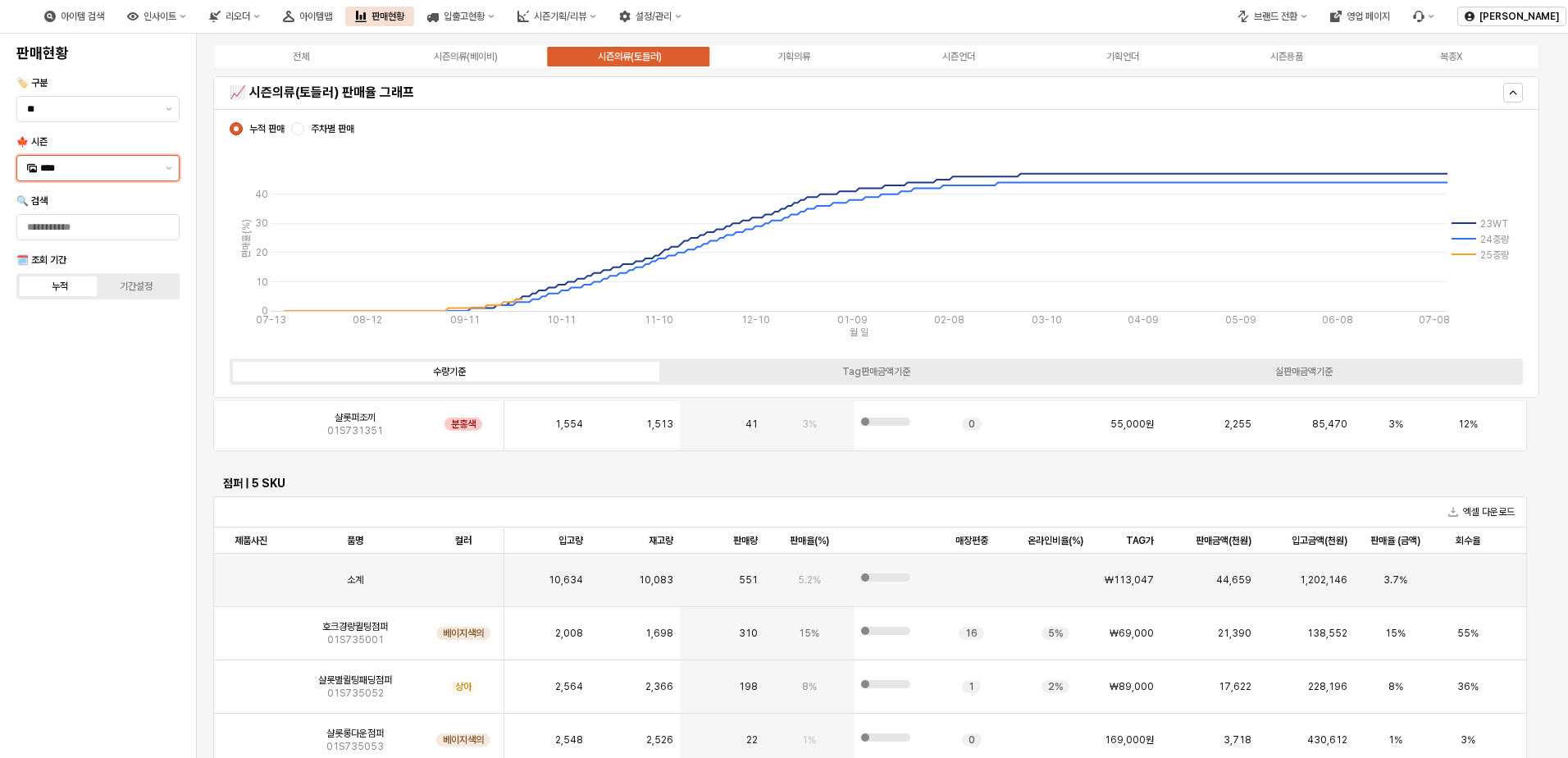
click at [106, 159] on div "****" at bounding box center [88, 168] width 142 height 25
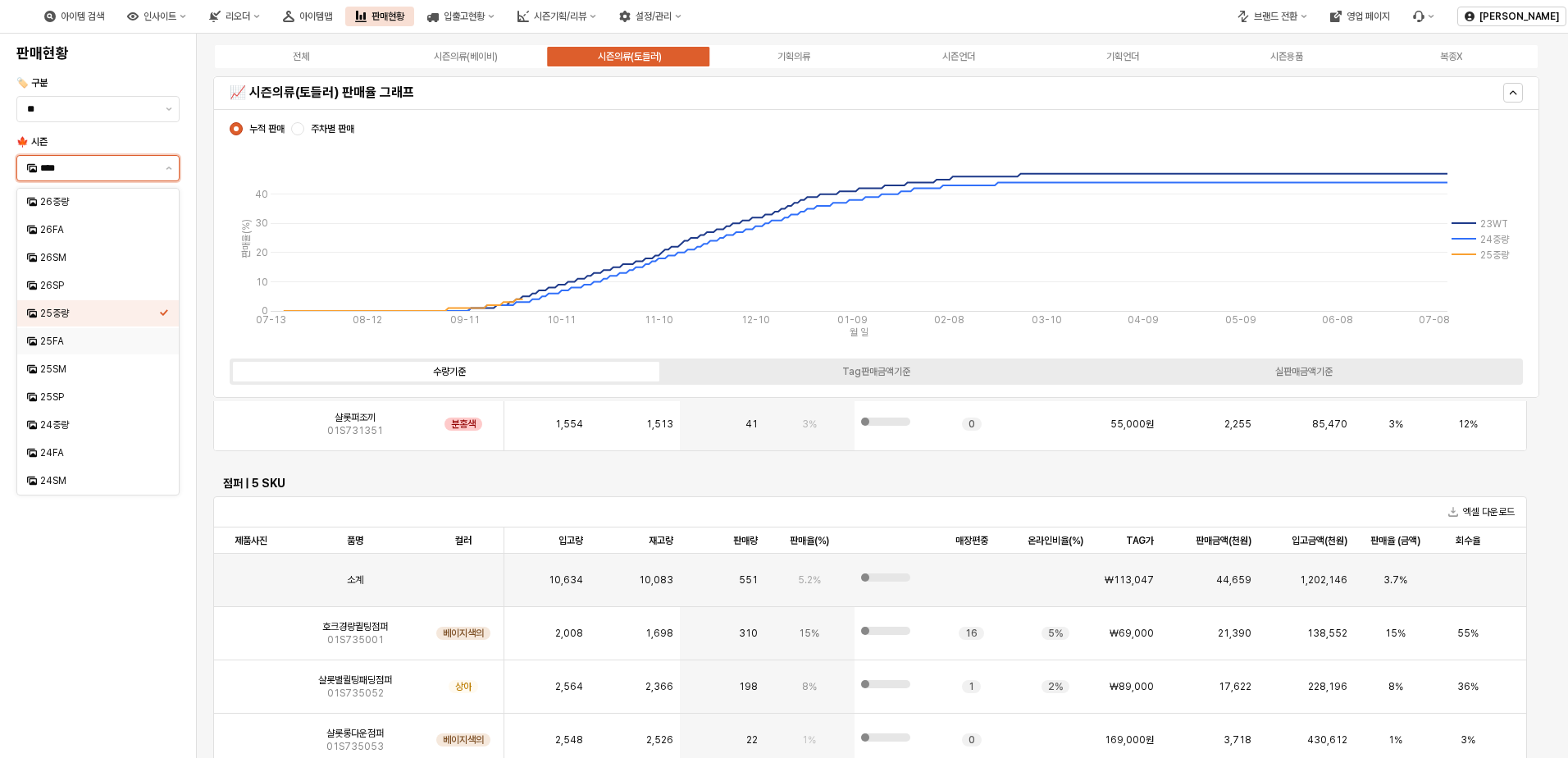
click at [57, 346] on div "25FA" at bounding box center [100, 341] width 119 height 13
type input "****"
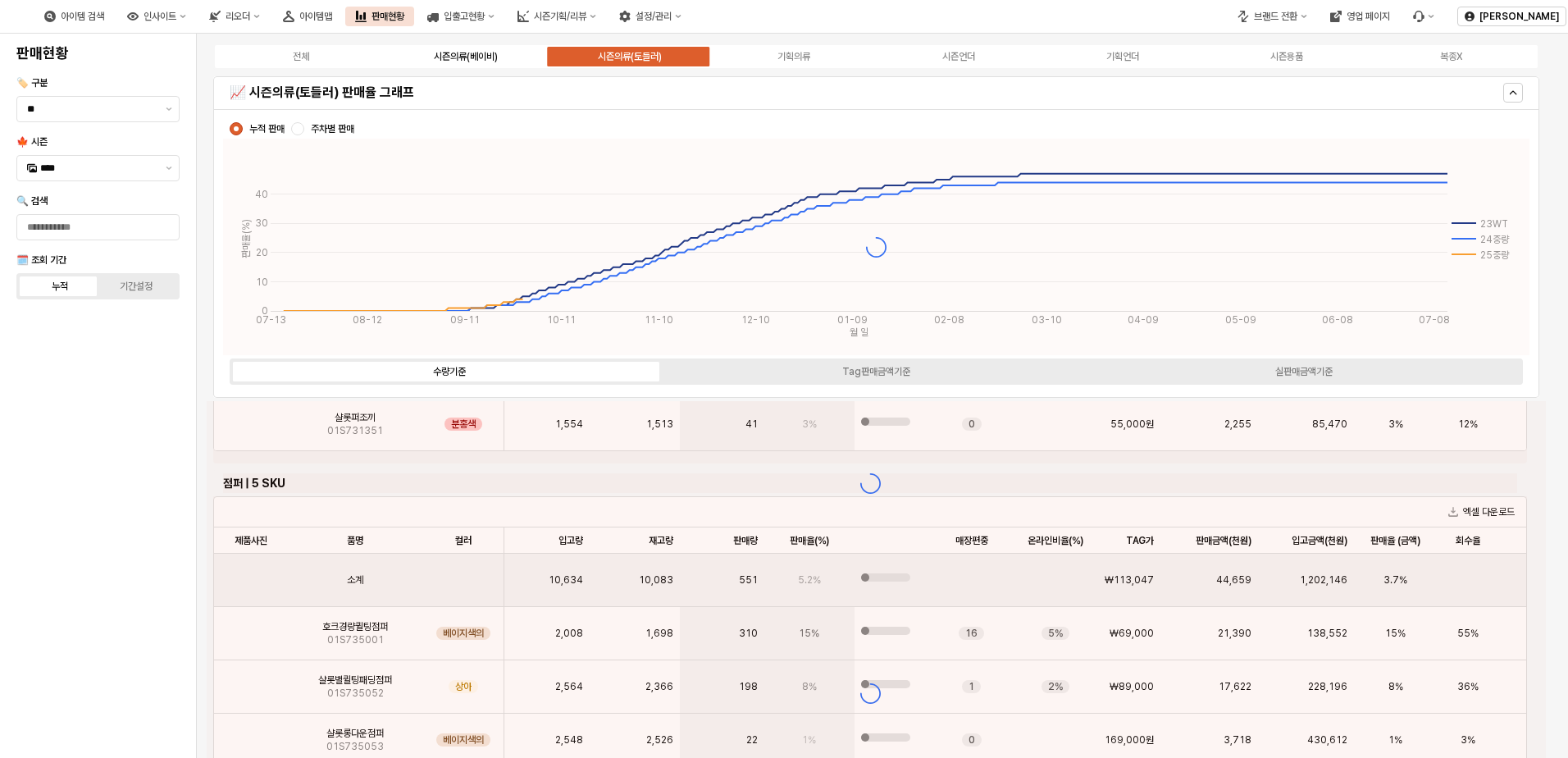
click at [478, 62] on div "시즌의류(베이비)" at bounding box center [465, 57] width 64 height 12
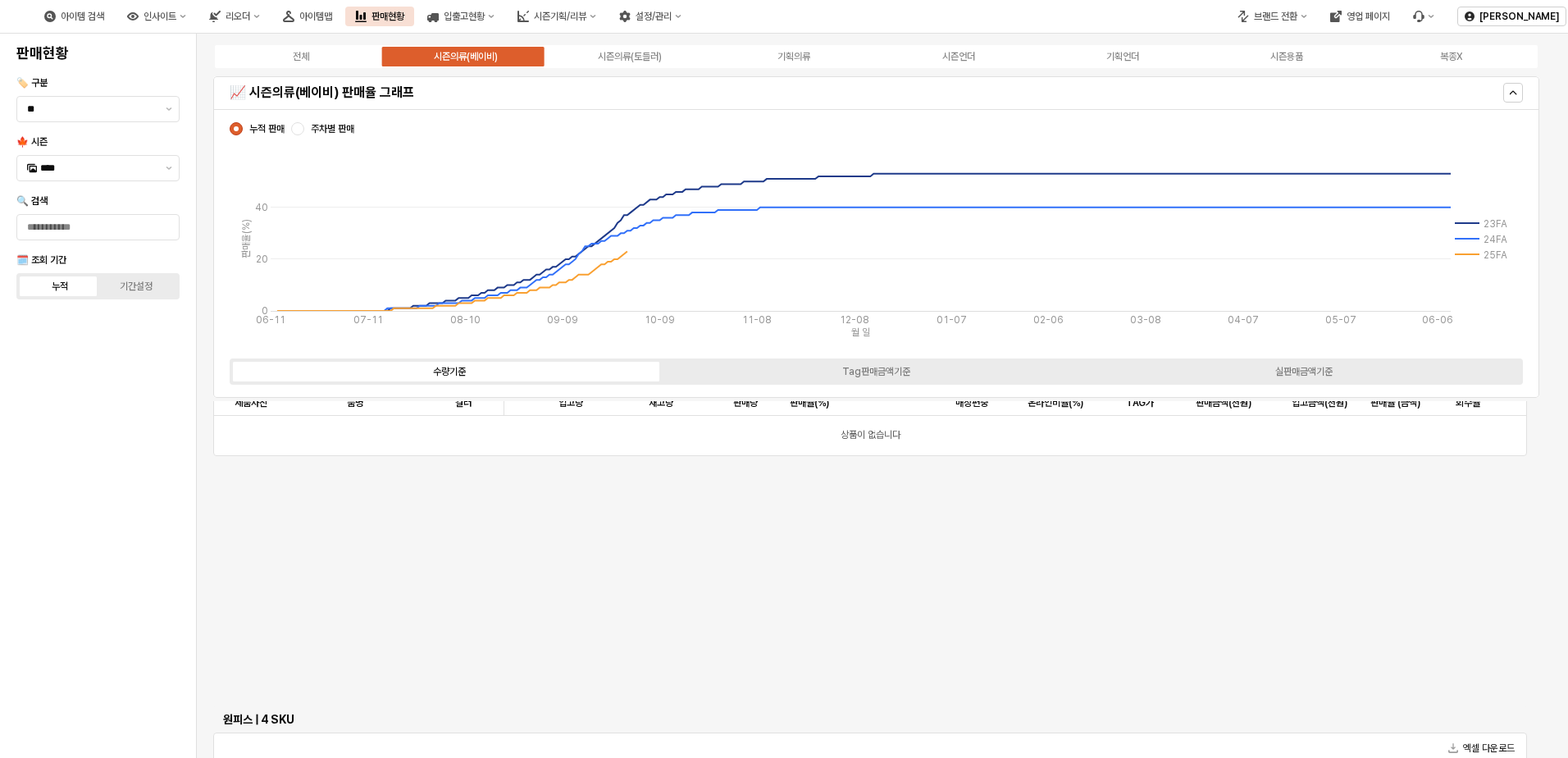
scroll to position [0, 0]
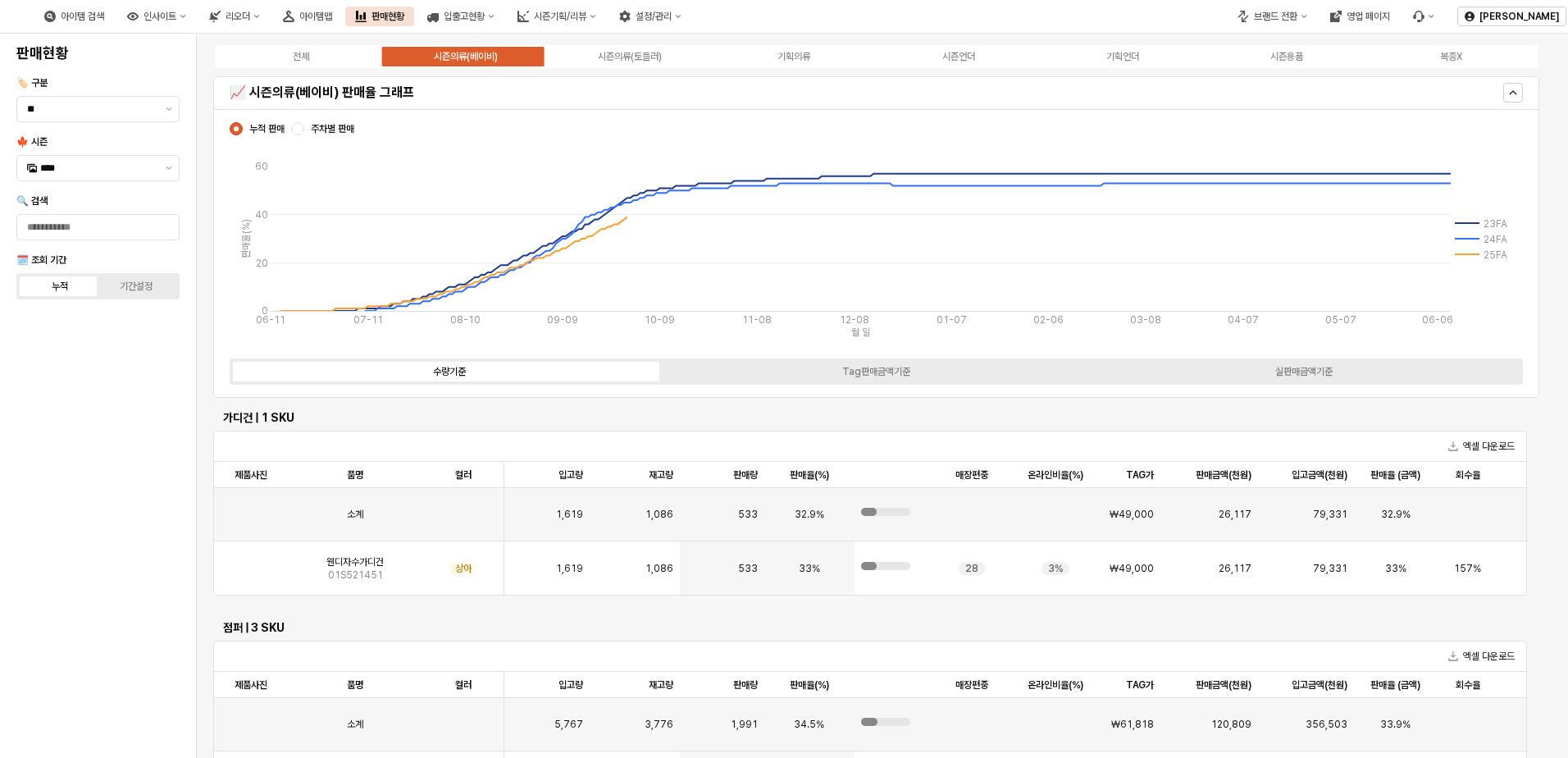
click at [478, 62] on div "시즌의류(베이비)" at bounding box center [465, 57] width 64 height 12
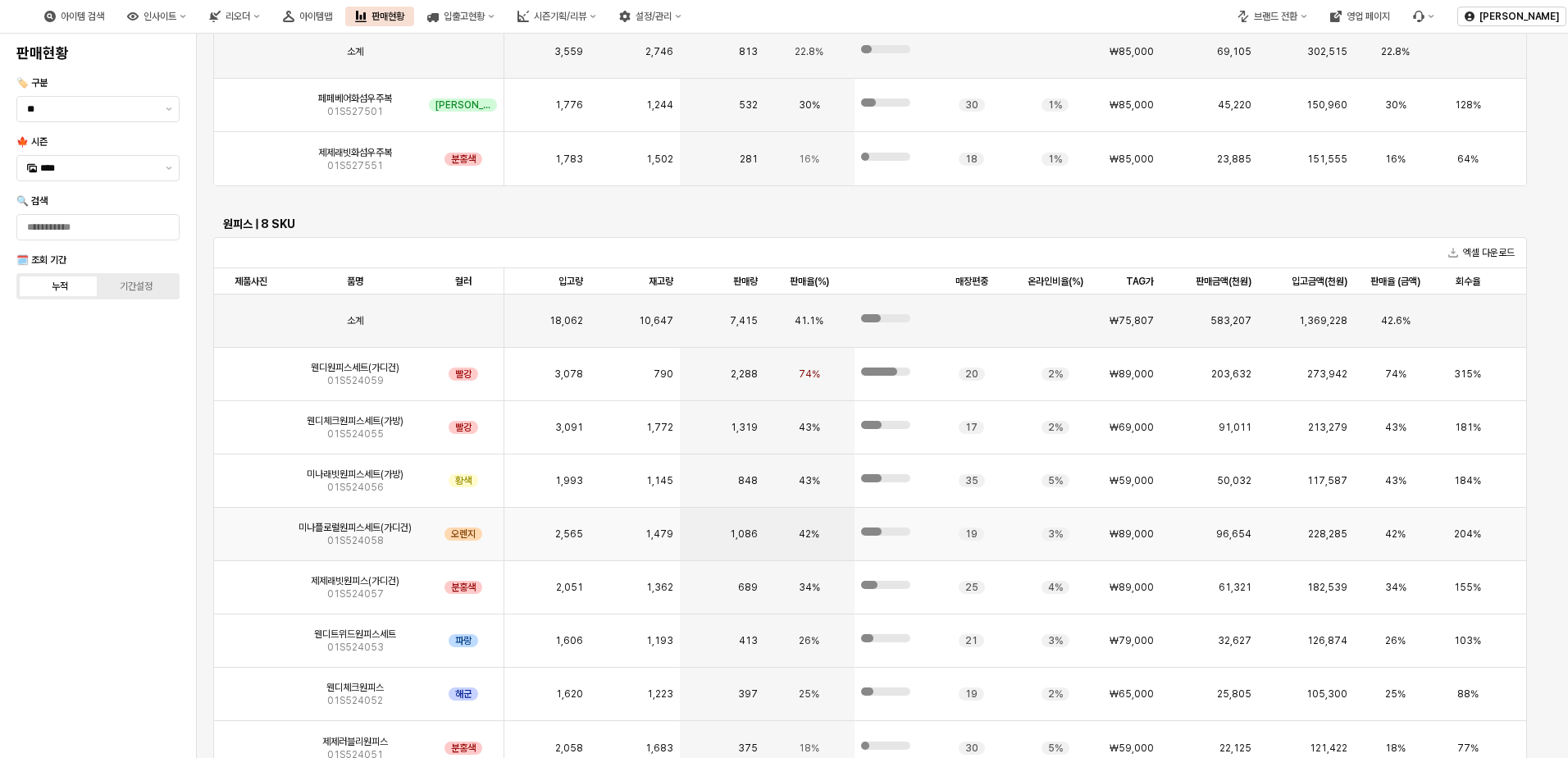
scroll to position [431, 0]
